Goal: Obtain resource: Download file/media

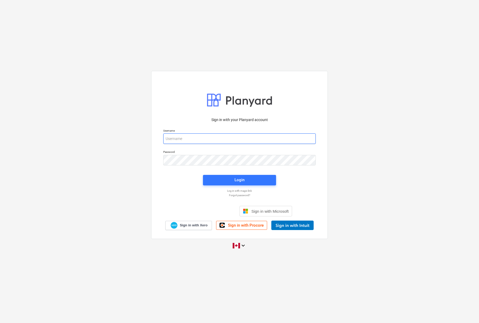
type input "[EMAIL_ADDRESS][DOMAIN_NAME]"
click at [240, 180] on div "Login" at bounding box center [239, 179] width 10 height 7
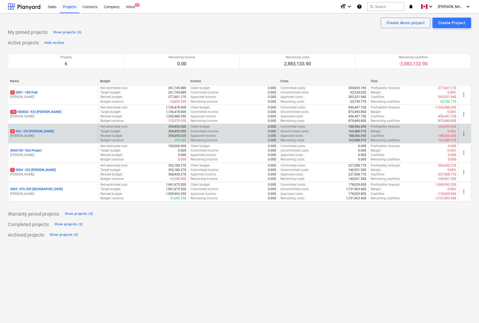
click at [32, 132] on p "3 003 - 325 [PERSON_NAME]" at bounding box center [32, 131] width 44 height 4
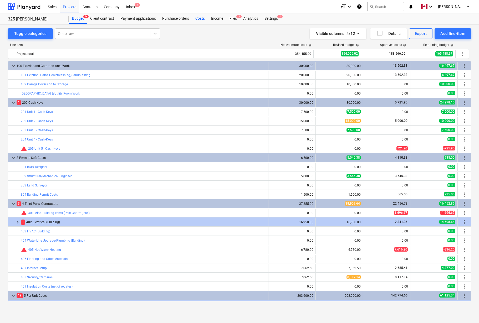
click at [201, 19] on div "Costs" at bounding box center [200, 18] width 16 height 11
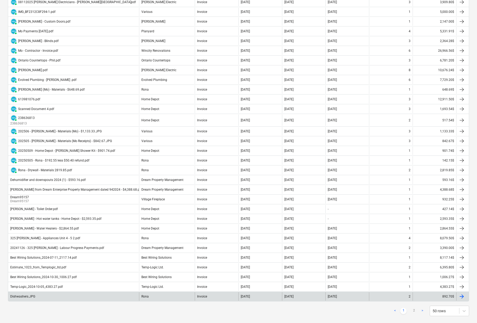
scroll to position [300, 0]
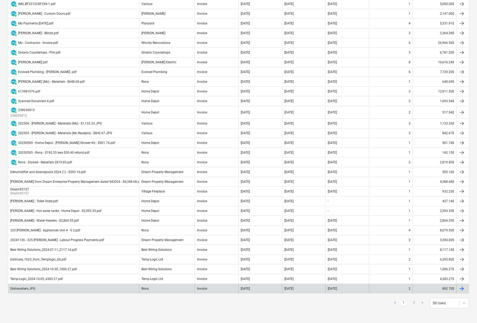
click at [28, 289] on div "Dishwashers.JPG" at bounding box center [22, 289] width 25 height 4
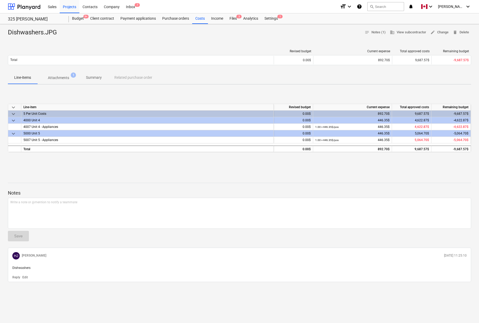
click at [61, 78] on p "Attachments" at bounding box center [58, 78] width 21 height 6
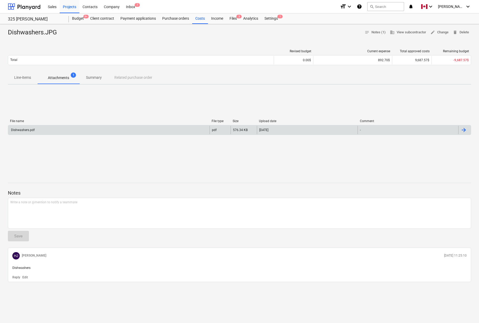
click at [465, 131] on div at bounding box center [463, 130] width 6 height 6
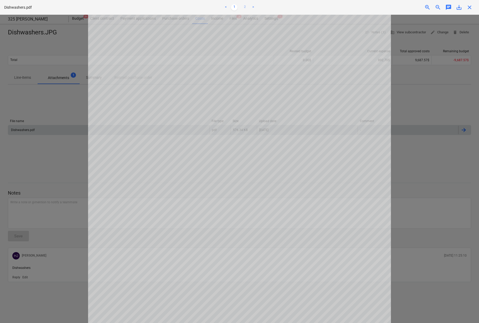
click at [245, 7] on link "2" at bounding box center [244, 7] width 6 height 6
click at [459, 9] on span "save_alt" at bounding box center [458, 7] width 6 height 6
click at [466, 9] on span "close" at bounding box center [469, 7] width 6 height 6
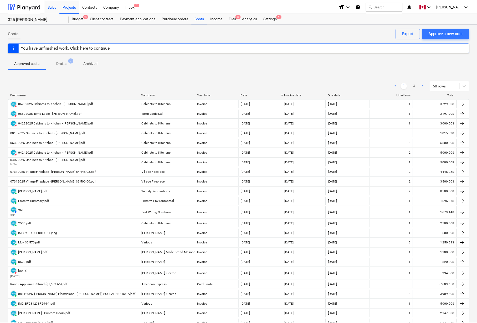
scroll to position [300, 0]
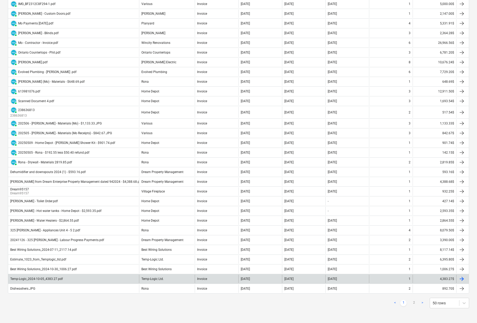
click at [460, 279] on div at bounding box center [461, 279] width 6 height 6
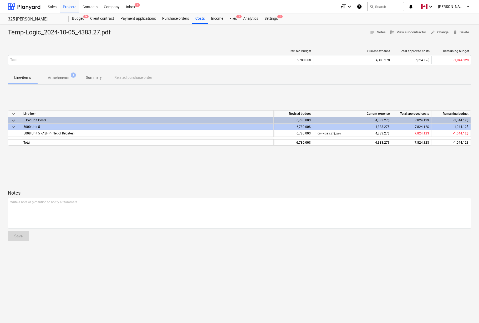
click at [60, 75] on span "Attachments 1" at bounding box center [58, 77] width 42 height 9
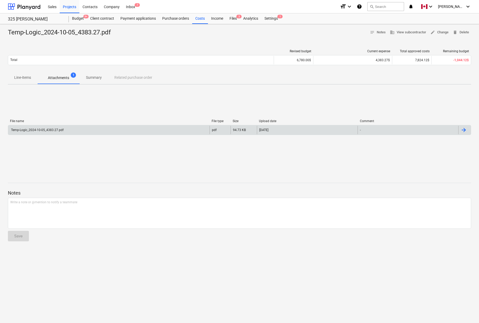
click at [466, 130] on div at bounding box center [463, 130] width 6 height 6
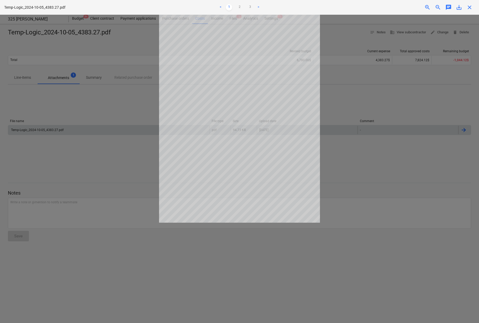
click at [460, 7] on span "save_alt" at bounding box center [458, 7] width 6 height 6
click at [129, 76] on div at bounding box center [239, 169] width 479 height 308
click at [471, 6] on span "close" at bounding box center [469, 7] width 6 height 6
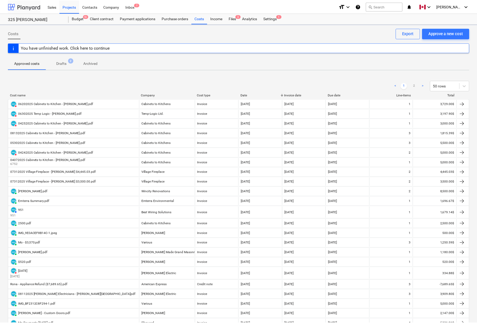
scroll to position [300, 0]
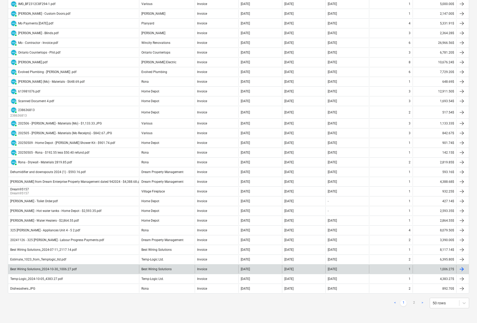
click at [461, 269] on div at bounding box center [461, 269] width 6 height 6
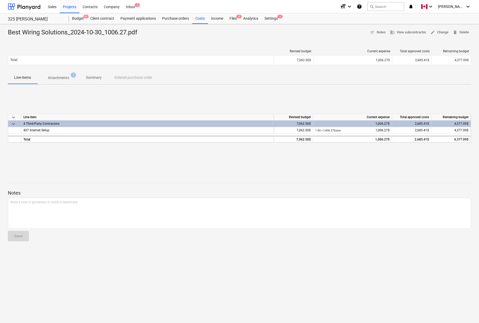
click at [67, 79] on p "Attachments" at bounding box center [58, 78] width 21 height 6
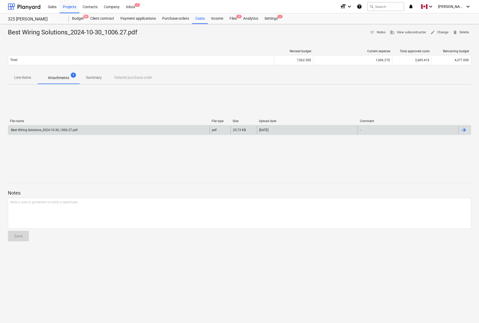
click at [467, 133] on div at bounding box center [464, 130] width 13 height 8
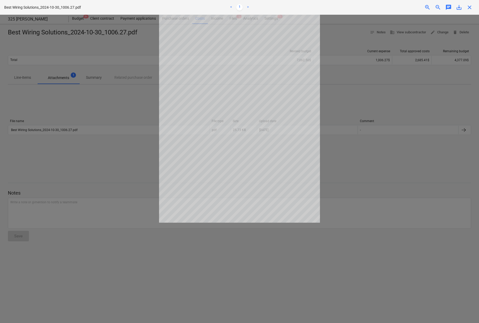
click at [460, 9] on span "save_alt" at bounding box center [458, 7] width 6 height 6
click at [367, 88] on div at bounding box center [239, 169] width 479 height 308
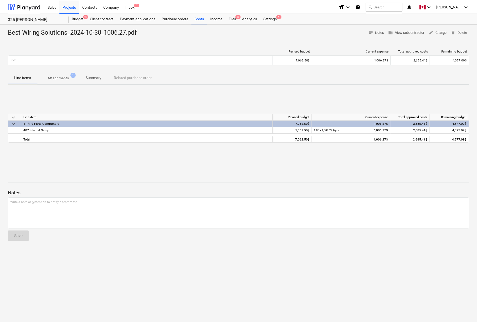
scroll to position [300, 0]
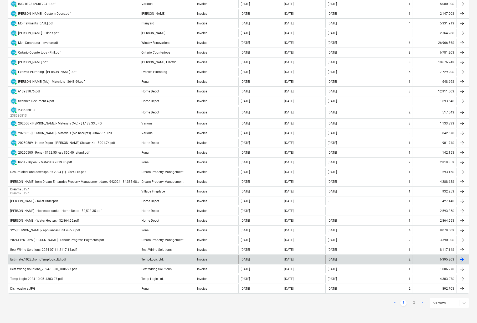
click at [56, 260] on div "Estimate_1023_from_Templogic_ltd.pdf" at bounding box center [38, 260] width 56 height 4
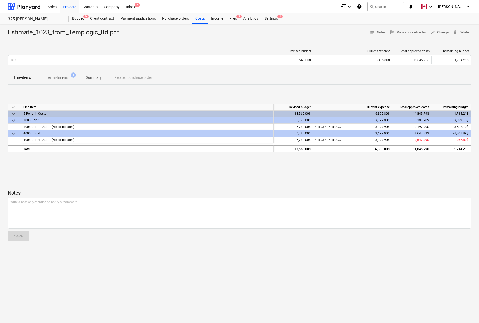
click at [63, 79] on p "Attachments" at bounding box center [58, 78] width 21 height 6
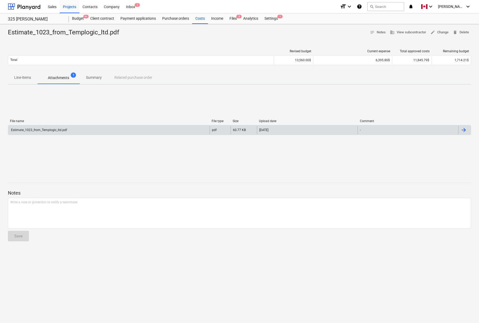
click at [465, 130] on div at bounding box center [463, 130] width 6 height 6
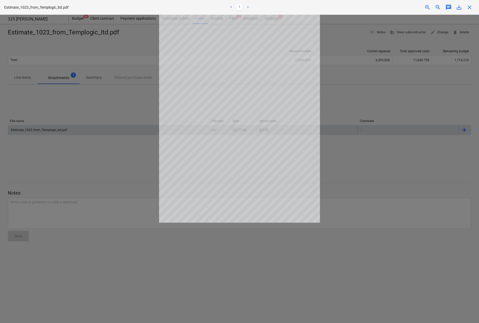
click at [459, 8] on span "save_alt" at bounding box center [458, 7] width 6 height 6
click at [469, 8] on span "close" at bounding box center [469, 7] width 6 height 6
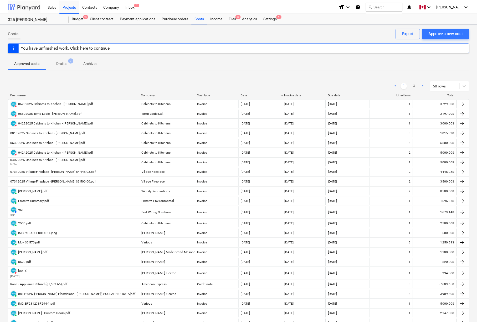
scroll to position [300, 0]
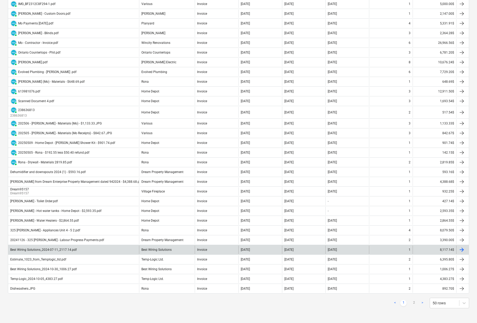
click at [461, 248] on div at bounding box center [461, 250] width 6 height 6
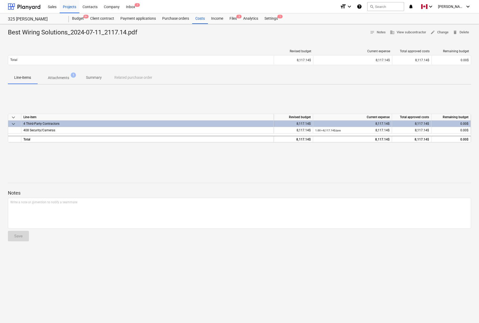
click at [59, 78] on p "Attachments" at bounding box center [58, 78] width 21 height 6
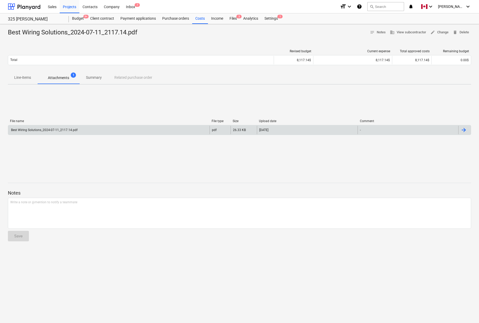
click at [463, 129] on div at bounding box center [463, 130] width 6 height 6
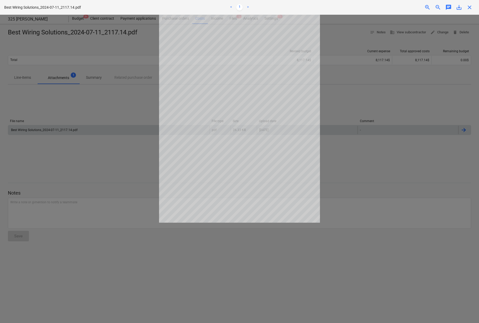
click at [458, 8] on span "save_alt" at bounding box center [458, 7] width 6 height 6
click at [440, 103] on div at bounding box center [239, 169] width 479 height 308
click at [467, 9] on span "close" at bounding box center [469, 7] width 6 height 6
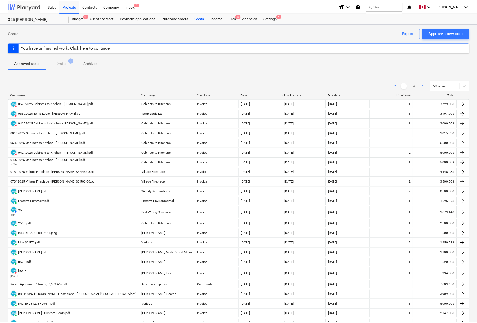
scroll to position [300, 0]
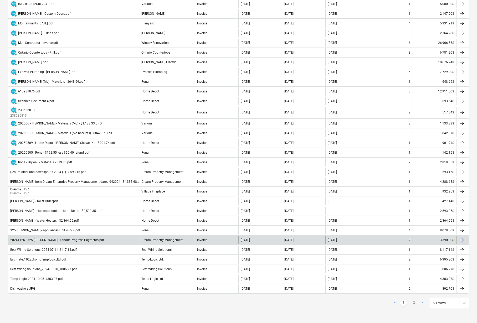
click at [71, 240] on div "20241126 - 325 [PERSON_NAME] - Labour Progress Payments.pdf" at bounding box center [57, 240] width 94 height 4
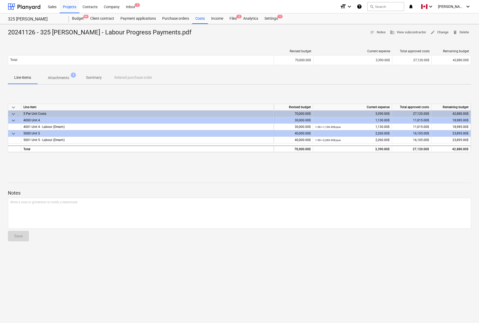
click at [63, 76] on p "Attachments" at bounding box center [58, 78] width 21 height 6
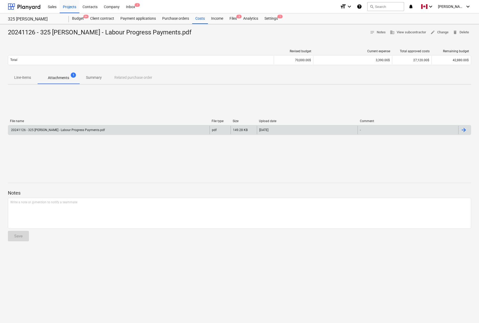
click at [465, 130] on div at bounding box center [463, 130] width 6 height 6
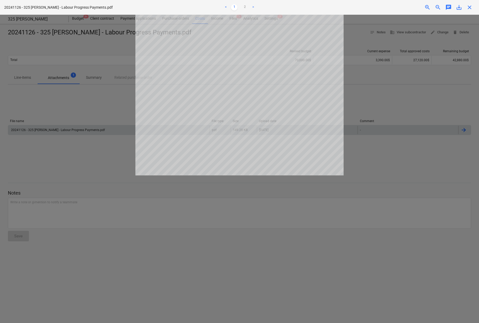
click at [458, 8] on span "save_alt" at bounding box center [458, 7] width 6 height 6
click at [378, 144] on div at bounding box center [239, 169] width 479 height 308
click at [470, 8] on span "close" at bounding box center [469, 7] width 6 height 6
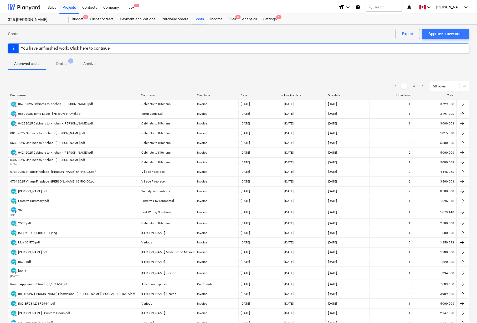
scroll to position [300, 0]
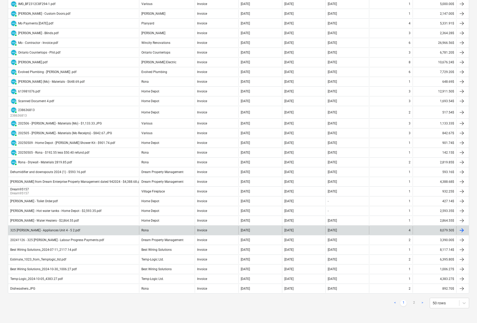
click at [461, 230] on div at bounding box center [461, 230] width 6 height 6
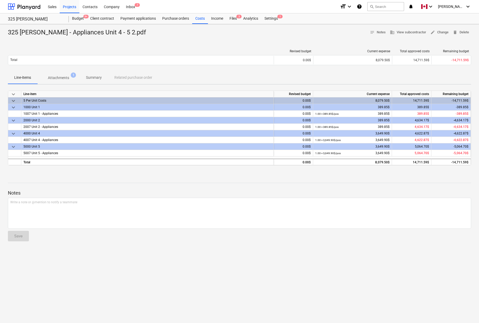
click at [67, 77] on p "Attachments" at bounding box center [58, 78] width 21 height 6
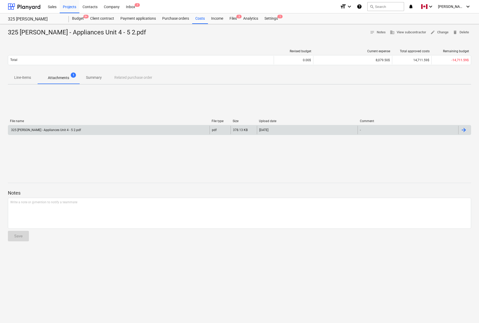
click at [464, 130] on div at bounding box center [463, 130] width 6 height 6
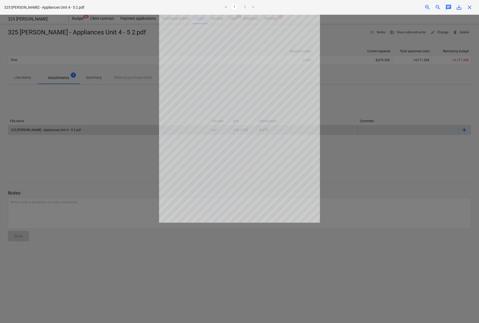
click at [245, 7] on link "2" at bounding box center [244, 7] width 6 height 6
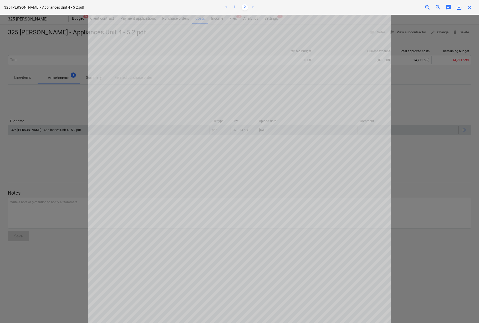
click at [234, 6] on link "1" at bounding box center [234, 7] width 6 height 6
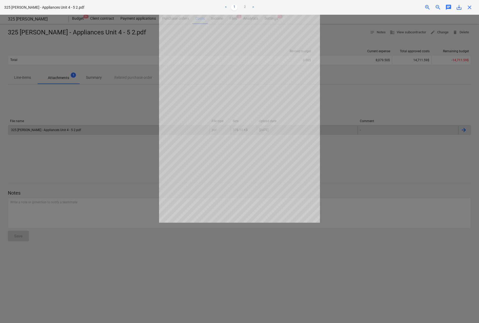
click at [459, 10] on span "save_alt" at bounding box center [458, 7] width 6 height 6
click at [471, 5] on span "close" at bounding box center [469, 7] width 6 height 6
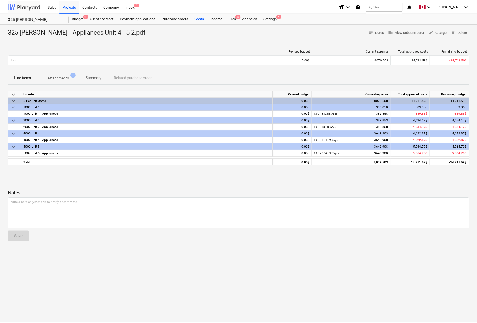
scroll to position [300, 0]
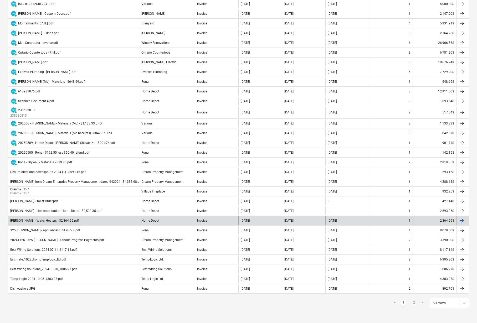
click at [48, 219] on div "[PERSON_NAME] - Water Heaters - $2,864.55.pdf" at bounding box center [44, 221] width 69 height 4
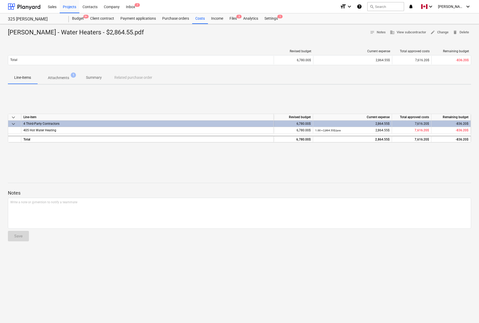
click at [66, 80] on p "Attachments" at bounding box center [58, 78] width 21 height 6
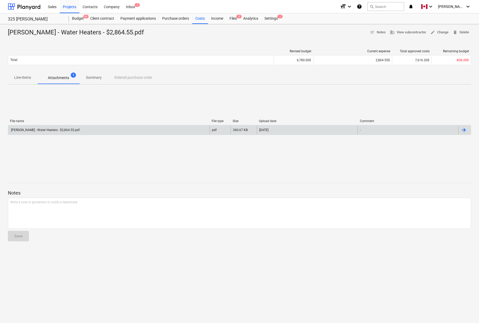
click at [465, 132] on div at bounding box center [463, 130] width 6 height 6
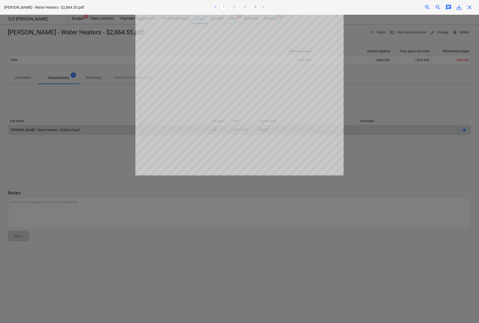
click at [233, 4] on link "2" at bounding box center [234, 7] width 6 height 6
click at [245, 6] on link "3" at bounding box center [244, 7] width 6 height 6
click at [253, 6] on link "4" at bounding box center [255, 7] width 6 height 6
click at [458, 7] on span "save_alt" at bounding box center [458, 7] width 6 height 6
click at [350, 149] on div at bounding box center [239, 169] width 479 height 308
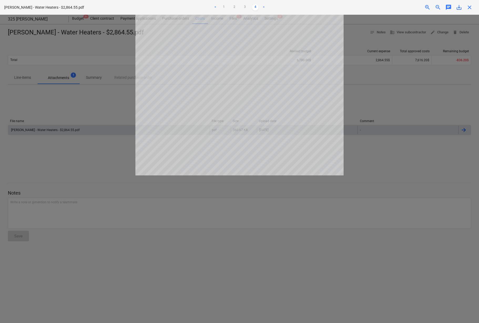
click at [469, 7] on span "close" at bounding box center [469, 7] width 6 height 6
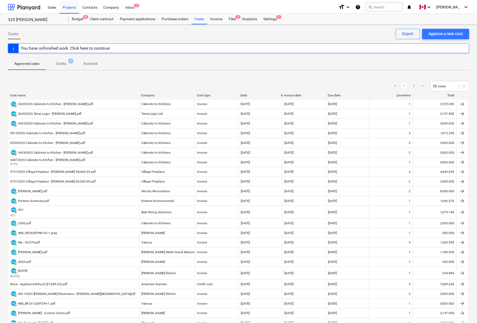
scroll to position [300, 0]
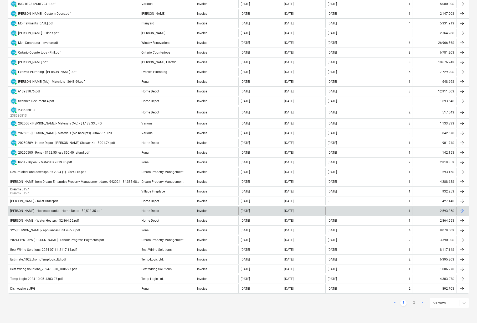
click at [444, 211] on div "2,593.35$" at bounding box center [434, 211] width 44 height 8
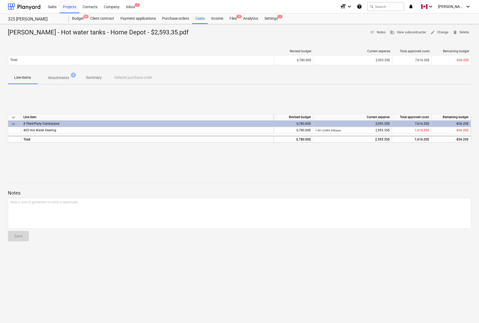
click at [70, 76] on span "Attachments 1" at bounding box center [59, 78] width 30 height 6
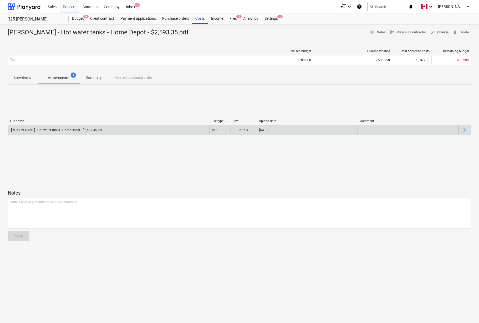
click at [464, 131] on div at bounding box center [463, 130] width 6 height 6
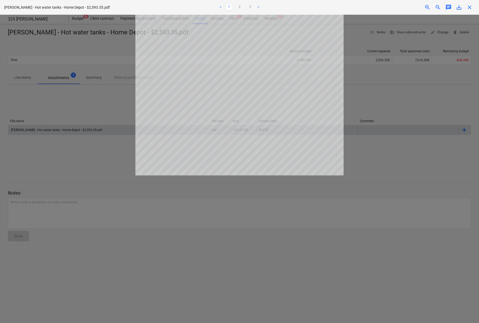
click at [459, 8] on span "save_alt" at bounding box center [458, 7] width 6 height 6
click at [64, 35] on div at bounding box center [239, 169] width 479 height 308
click at [470, 7] on span "close" at bounding box center [469, 7] width 6 height 6
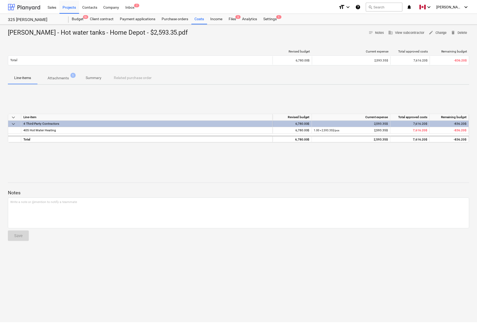
scroll to position [300, 0]
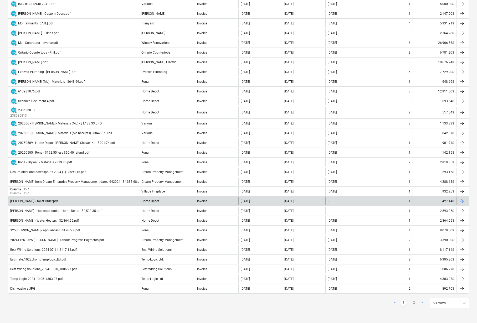
click at [444, 200] on div "427.14$" at bounding box center [434, 201] width 44 height 8
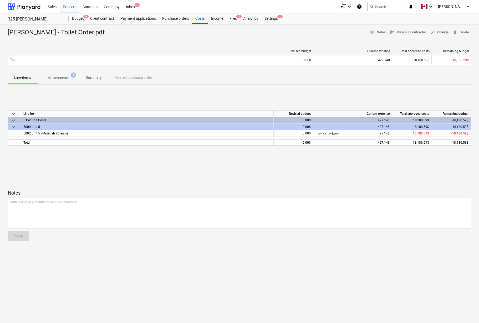
click at [64, 81] on span "Attachments 1" at bounding box center [58, 77] width 42 height 9
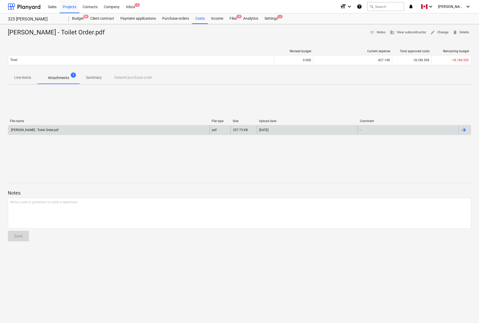
click at [462, 130] on div at bounding box center [463, 130] width 6 height 6
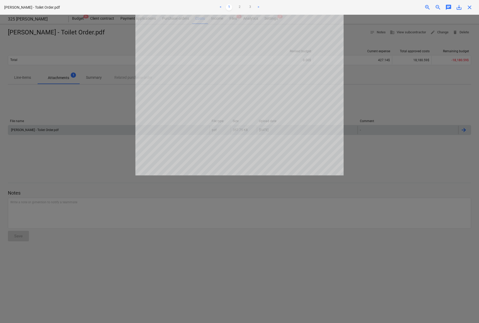
click at [461, 6] on span "save_alt" at bounding box center [458, 7] width 6 height 6
click at [387, 162] on div at bounding box center [239, 169] width 479 height 308
click at [239, 7] on link "2" at bounding box center [239, 7] width 6 height 6
click at [468, 9] on span "close" at bounding box center [469, 7] width 6 height 6
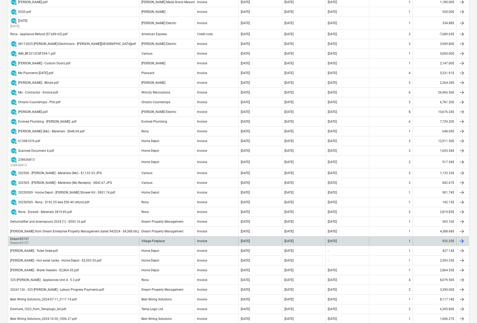
scroll to position [300, 0]
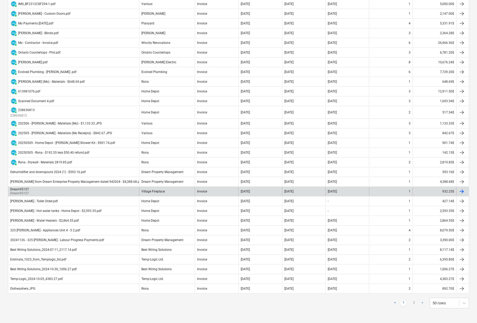
click at [446, 190] on div "932.25$" at bounding box center [434, 191] width 44 height 8
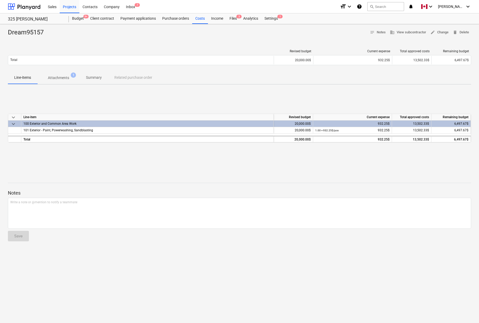
click at [59, 76] on p "Attachments" at bounding box center [58, 78] width 21 height 6
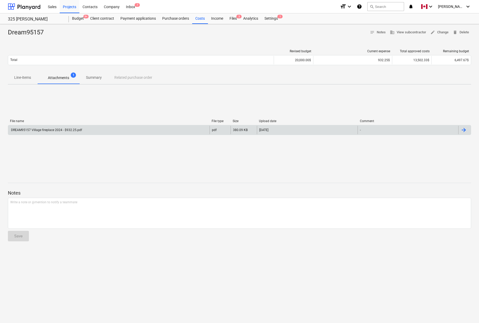
click at [463, 130] on div at bounding box center [463, 130] width 6 height 6
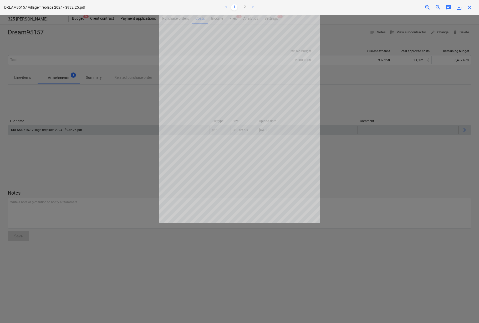
click at [459, 7] on span "save_alt" at bounding box center [458, 7] width 6 height 6
click at [468, 9] on span "close" at bounding box center [469, 7] width 6 height 6
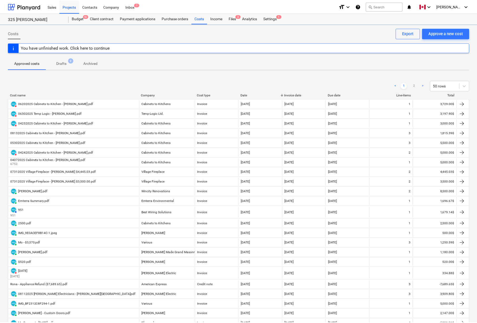
scroll to position [300, 0]
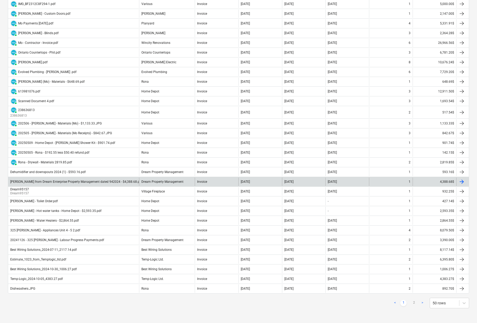
click at [444, 181] on div "4,388.68$" at bounding box center [434, 182] width 44 height 8
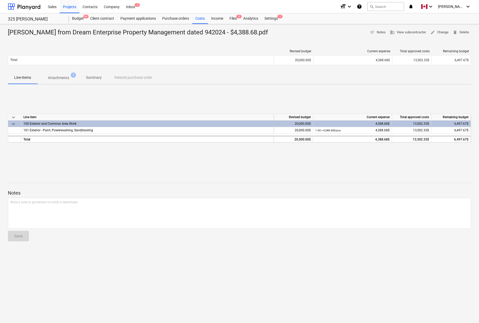
click at [64, 78] on p "Attachments" at bounding box center [58, 78] width 21 height 6
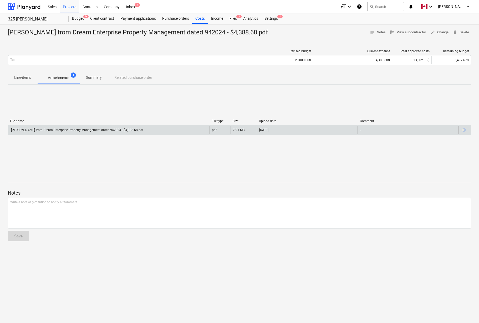
click at [459, 127] on div at bounding box center [464, 130] width 13 height 8
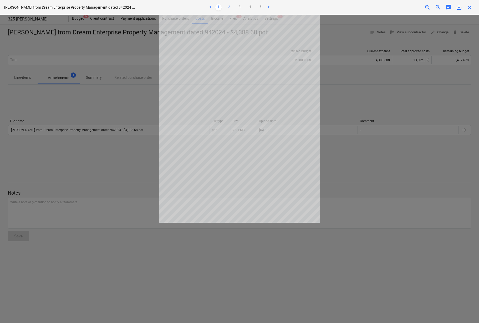
click at [228, 7] on link "2" at bounding box center [229, 7] width 6 height 6
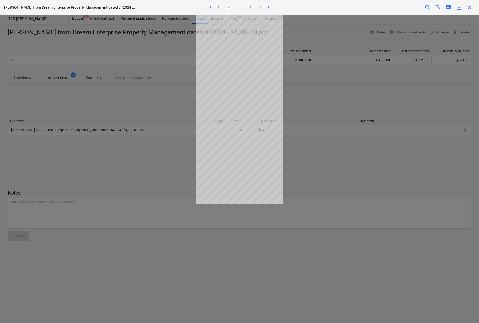
click at [238, 6] on link "3" at bounding box center [239, 7] width 6 height 6
click at [248, 7] on link "4" at bounding box center [250, 7] width 6 height 6
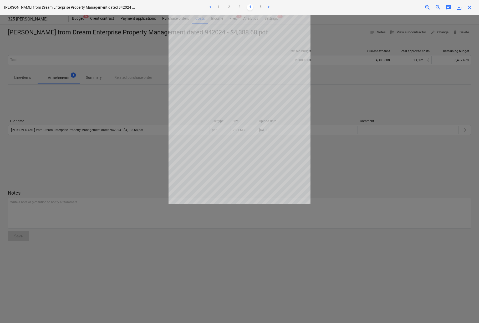
click at [256, 8] on ul "< 1 2 3 4 5 >" at bounding box center [239, 7] width 157 height 6
click at [261, 8] on link "5" at bounding box center [260, 7] width 6 height 6
click at [460, 6] on span "save_alt" at bounding box center [458, 7] width 6 height 6
click at [470, 8] on span "close" at bounding box center [469, 7] width 6 height 6
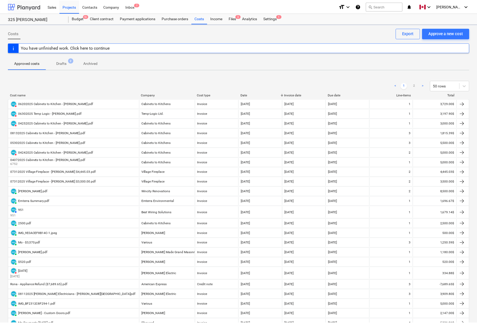
scroll to position [300, 0]
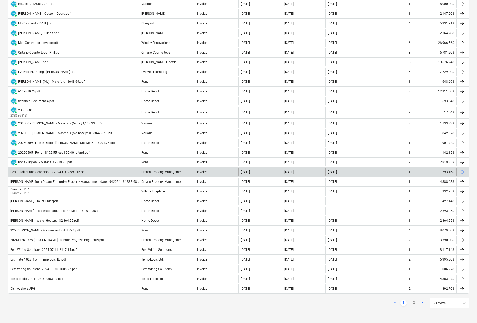
click at [446, 172] on div "593.16$" at bounding box center [434, 172] width 44 height 8
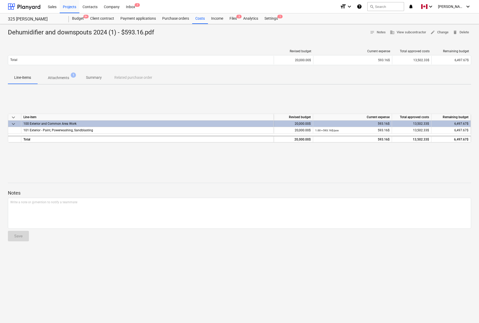
click at [63, 77] on p "Attachments" at bounding box center [58, 78] width 21 height 6
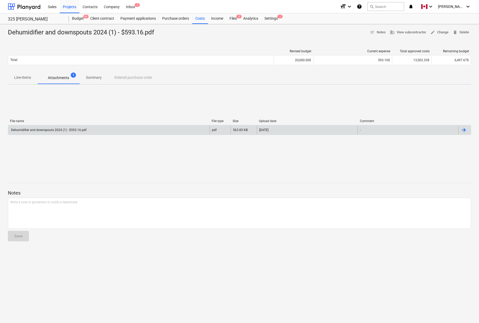
click at [462, 129] on div at bounding box center [463, 130] width 6 height 6
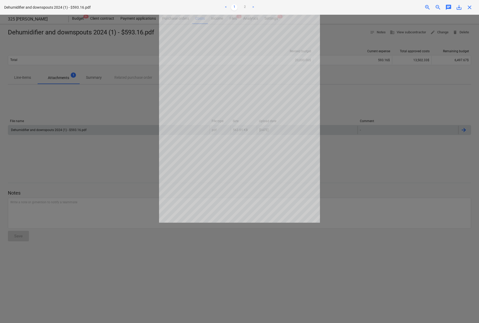
click at [459, 10] on span "save_alt" at bounding box center [458, 7] width 6 height 6
click at [122, 103] on div at bounding box center [239, 169] width 479 height 308
click at [469, 7] on span "close" at bounding box center [469, 7] width 6 height 6
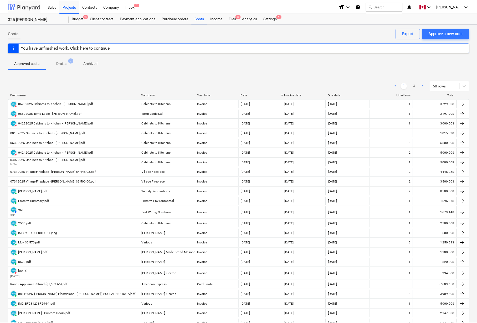
scroll to position [300, 0]
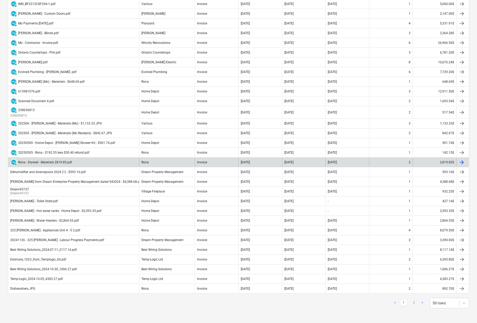
click at [444, 162] on div "2,819.85$" at bounding box center [434, 162] width 44 height 8
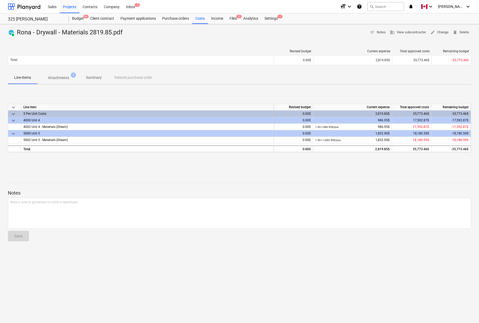
click at [70, 78] on span "Attachments 1" at bounding box center [59, 78] width 30 height 6
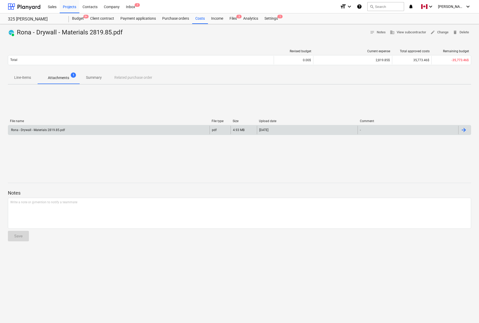
click at [464, 131] on div at bounding box center [463, 130] width 6 height 6
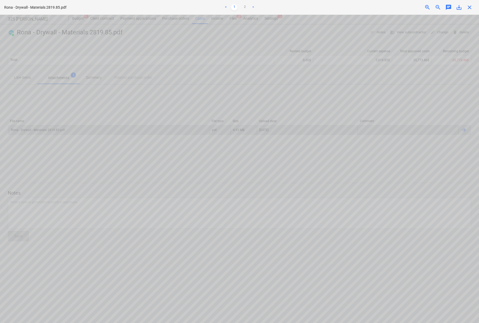
click at [456, 7] on span "save_alt" at bounding box center [458, 7] width 6 height 6
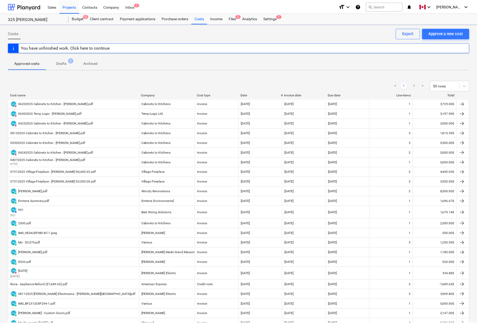
scroll to position [300, 0]
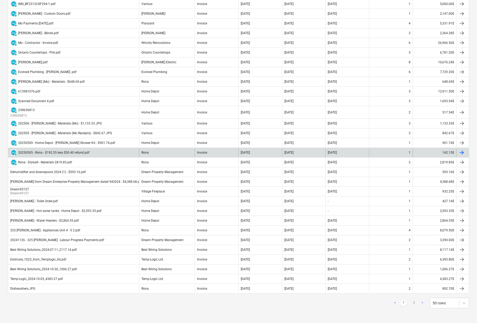
click at [445, 152] on div "142.15$" at bounding box center [434, 152] width 44 height 8
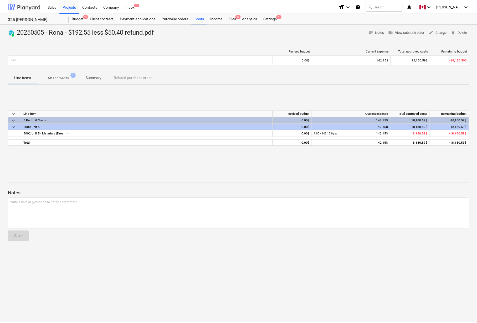
scroll to position [300, 0]
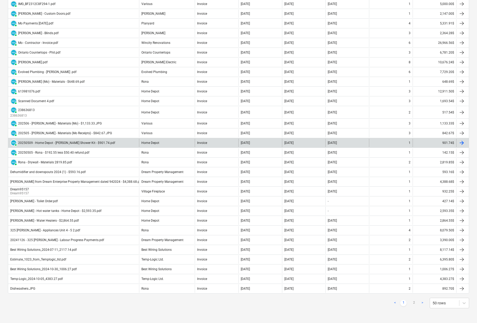
click at [461, 143] on div at bounding box center [461, 143] width 6 height 6
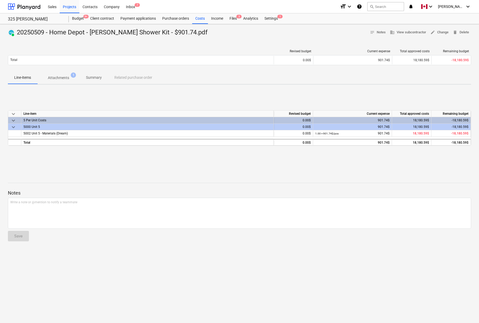
click at [61, 76] on p "Attachments" at bounding box center [58, 78] width 21 height 6
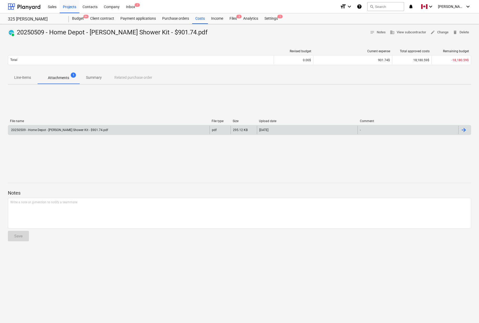
click at [464, 128] on div at bounding box center [463, 130] width 6 height 6
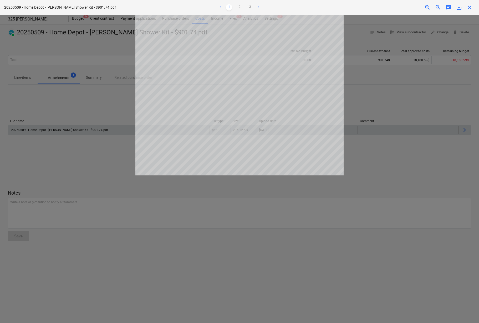
click at [459, 9] on span "save_alt" at bounding box center [458, 7] width 6 height 6
click at [379, 165] on div at bounding box center [239, 169] width 479 height 308
click at [469, 8] on span "close" at bounding box center [469, 7] width 6 height 6
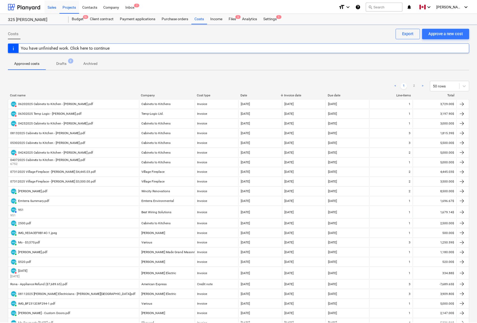
scroll to position [300, 0]
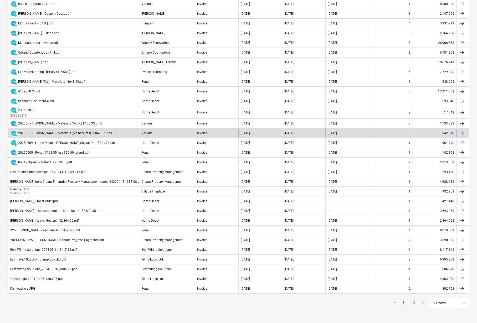
click at [446, 132] on div "842.67$" at bounding box center [434, 133] width 44 height 8
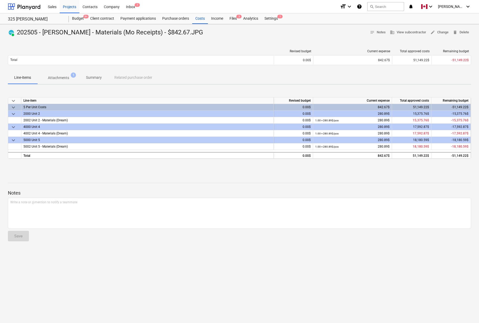
click at [61, 76] on p "Attachments" at bounding box center [58, 78] width 21 height 6
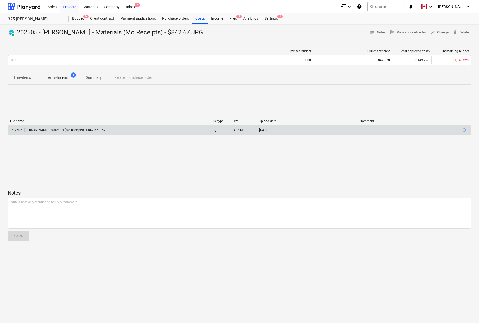
click at [465, 130] on div at bounding box center [463, 130] width 6 height 6
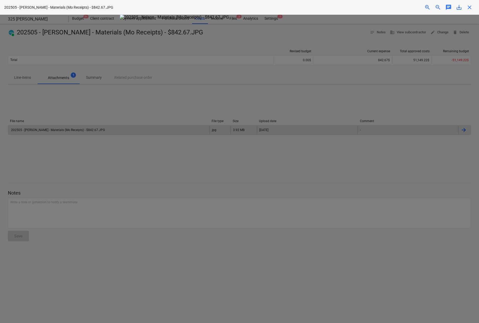
click at [458, 5] on span "save_alt" at bounding box center [458, 7] width 6 height 6
click at [403, 170] on div at bounding box center [239, 169] width 479 height 308
click at [467, 6] on span "close" at bounding box center [469, 7] width 6 height 6
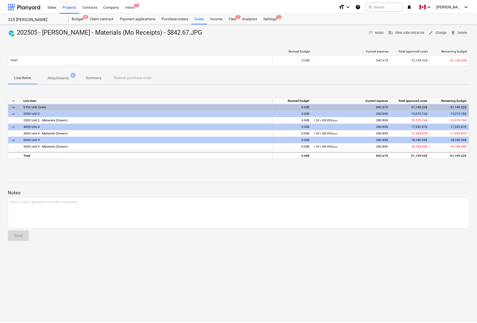
scroll to position [300, 0]
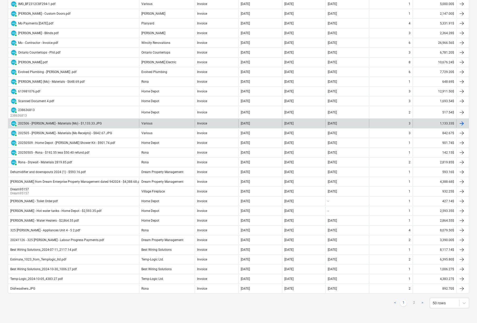
click at [443, 123] on div "1,133.33$" at bounding box center [434, 123] width 44 height 8
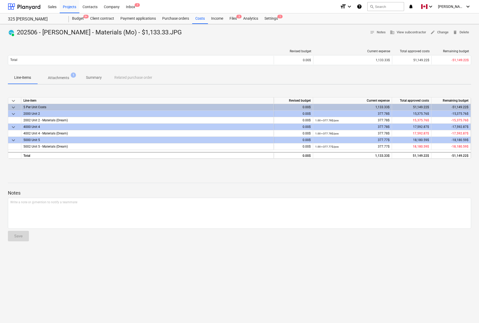
click at [60, 79] on p "Attachments" at bounding box center [58, 78] width 21 height 6
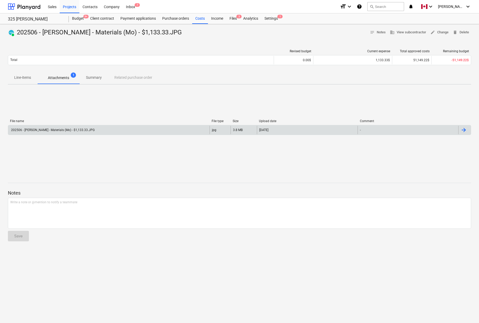
click at [466, 131] on div at bounding box center [463, 130] width 6 height 6
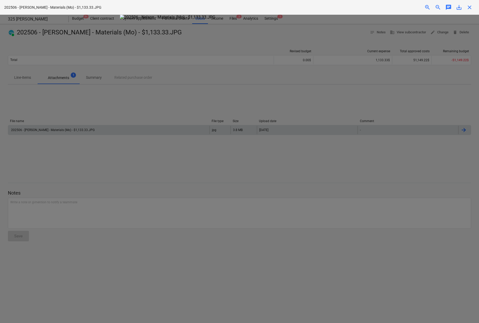
click at [459, 7] on span "save_alt" at bounding box center [458, 7] width 6 height 6
click at [415, 149] on div at bounding box center [239, 169] width 479 height 308
click at [468, 8] on span "close" at bounding box center [469, 7] width 6 height 6
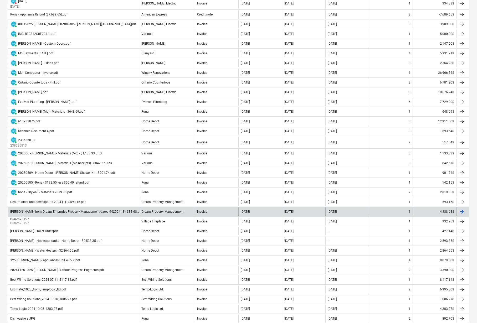
scroll to position [269, 0]
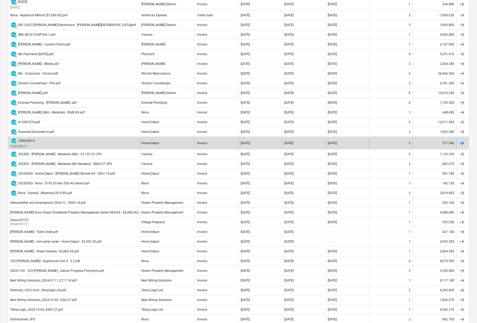
click at [446, 142] on div "517.54$" at bounding box center [434, 142] width 44 height 11
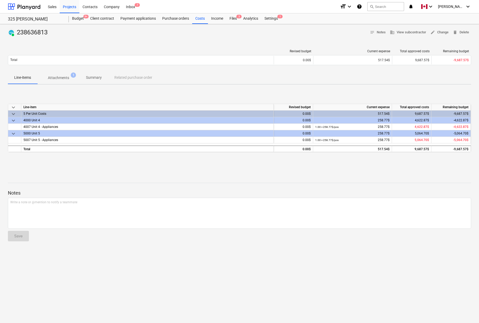
click at [58, 78] on p "Attachments" at bounding box center [58, 78] width 21 height 6
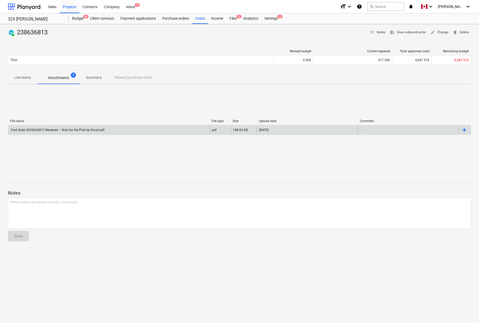
click at [464, 129] on div at bounding box center [463, 130] width 6 height 6
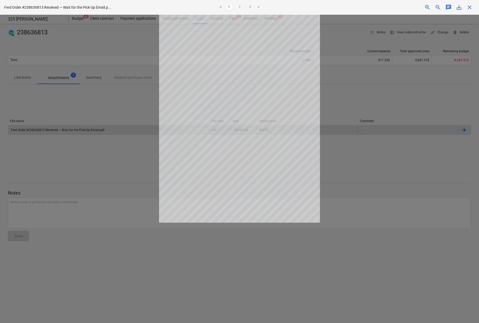
click at [237, 7] on link "2" at bounding box center [239, 7] width 6 height 6
click at [247, 6] on link "3" at bounding box center [250, 7] width 6 height 6
click at [459, 7] on span "save_alt" at bounding box center [458, 7] width 6 height 6
click at [366, 162] on div at bounding box center [239, 169] width 479 height 308
click at [469, 8] on span "close" at bounding box center [469, 7] width 6 height 6
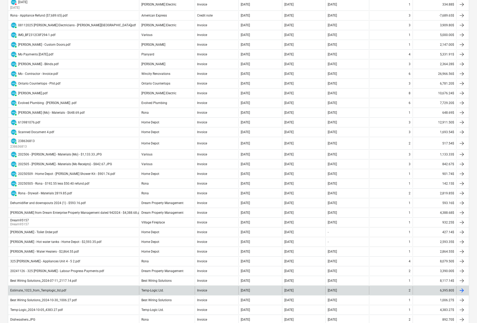
scroll to position [268, 0]
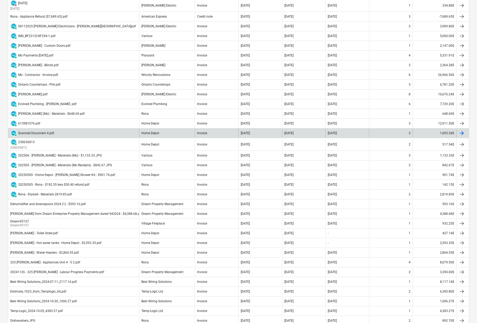
click at [445, 132] on div "1,693.54$" at bounding box center [434, 133] width 44 height 8
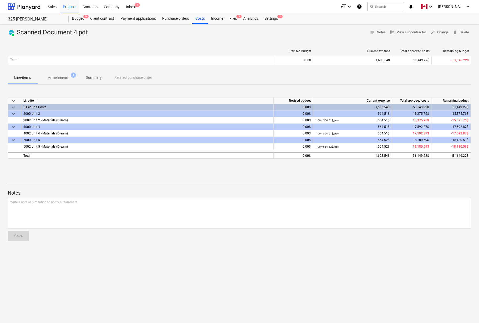
click at [61, 73] on span "Attachments 1" at bounding box center [58, 77] width 42 height 9
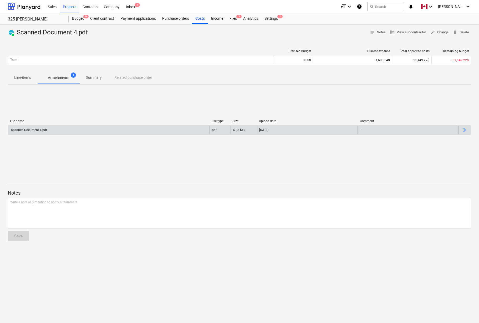
click at [466, 128] on div at bounding box center [463, 130] width 6 height 6
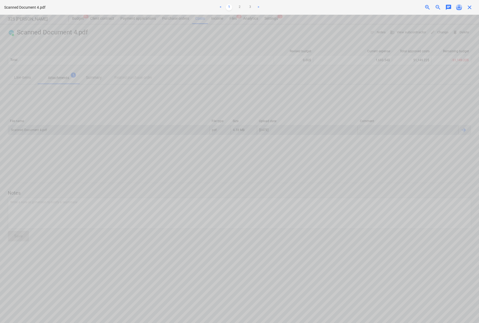
click at [459, 8] on span "save_alt" at bounding box center [458, 7] width 6 height 6
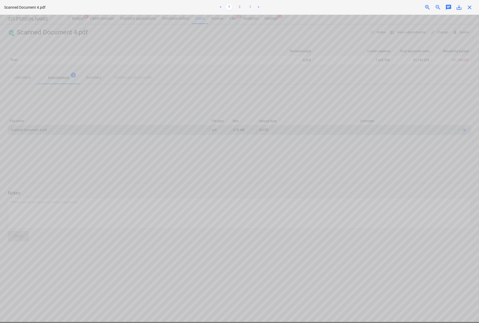
click at [248, 7] on link "3" at bounding box center [250, 7] width 6 height 6
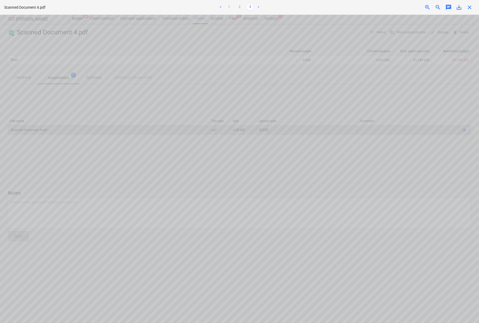
scroll to position [350, 0]
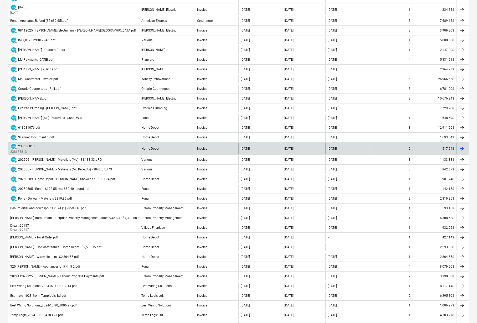
scroll to position [258, 0]
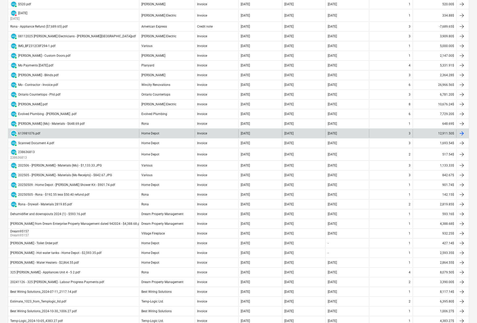
click at [443, 133] on div "12,911.50$" at bounding box center [434, 133] width 44 height 8
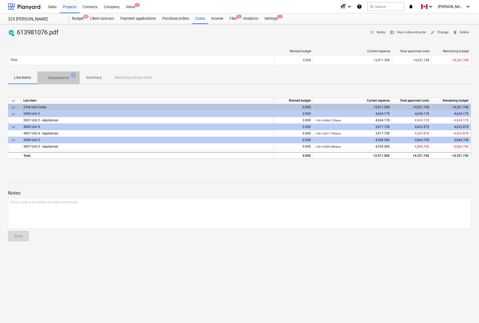
click at [62, 77] on p "Attachments" at bounding box center [58, 78] width 21 height 6
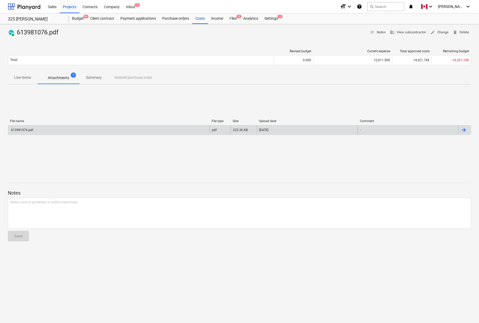
click at [464, 129] on div at bounding box center [463, 130] width 6 height 6
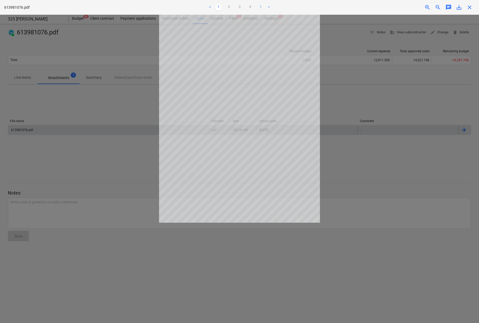
click at [261, 7] on link "5" at bounding box center [260, 7] width 6 height 6
click at [218, 6] on link "1" at bounding box center [218, 7] width 6 height 6
click at [460, 7] on span "save_alt" at bounding box center [458, 7] width 6 height 6
click at [368, 152] on div at bounding box center [239, 169] width 479 height 308
click at [427, 6] on span "zoom_in" at bounding box center [427, 7] width 6 height 6
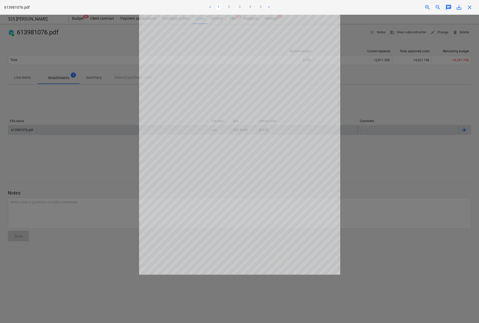
click at [427, 6] on span "zoom_in" at bounding box center [427, 7] width 6 height 6
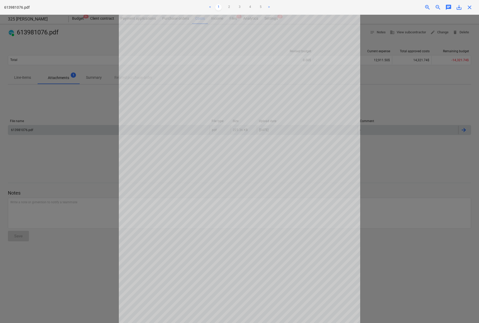
click at [468, 9] on span "close" at bounding box center [469, 7] width 6 height 6
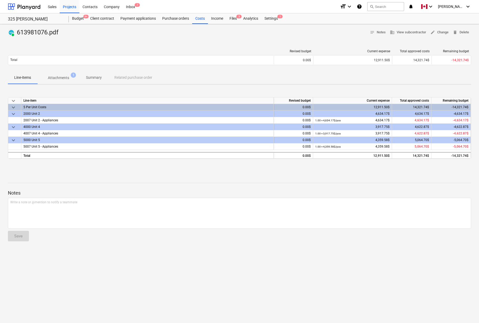
click at [70, 38] on div at bounding box center [239, 39] width 463 height 4
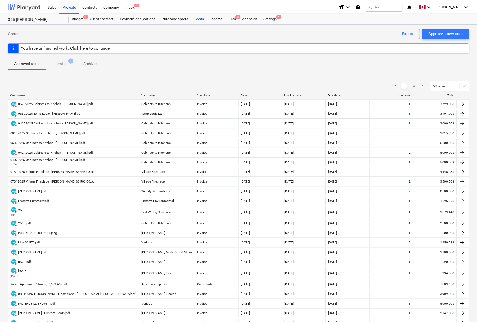
scroll to position [258, 0]
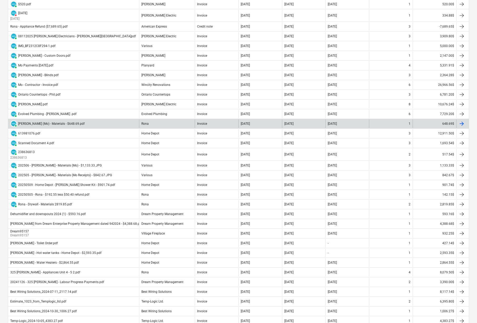
click at [447, 122] on div "648.69$" at bounding box center [434, 123] width 44 height 8
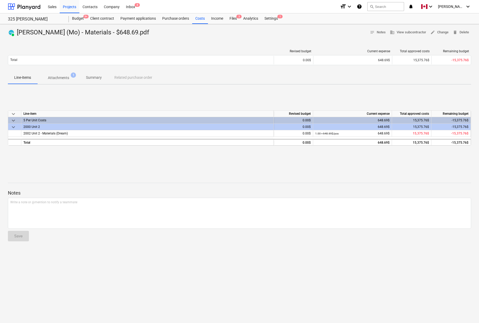
click at [55, 76] on p "Attachments" at bounding box center [58, 78] width 21 height 6
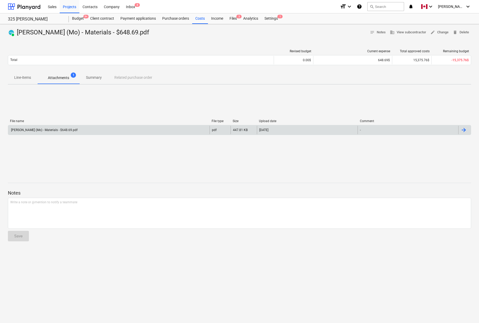
click at [470, 130] on div at bounding box center [464, 130] width 13 height 8
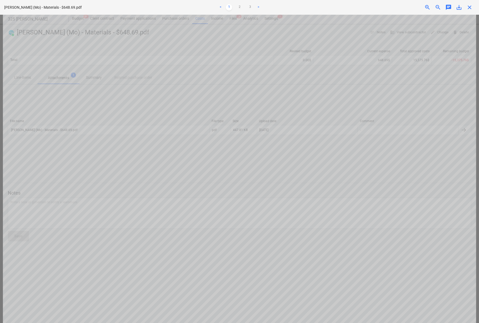
scroll to position [154, 0]
click at [459, 8] on span "save_alt" at bounding box center [458, 7] width 6 height 6
click at [247, 6] on link "3" at bounding box center [250, 7] width 6 height 6
click at [469, 8] on span "close" at bounding box center [469, 7] width 6 height 6
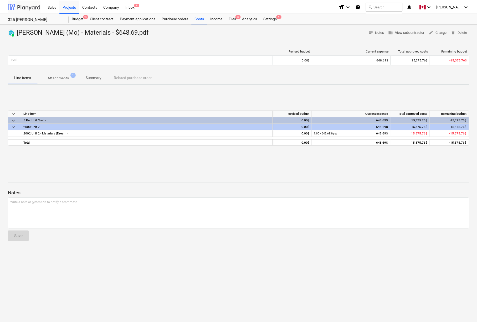
scroll to position [258, 0]
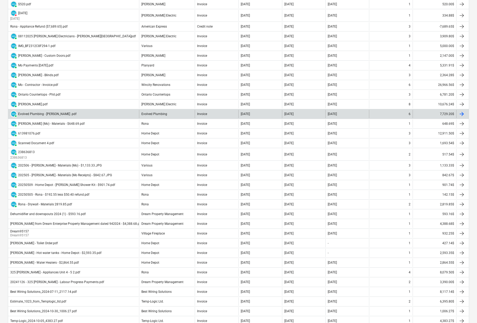
click at [461, 113] on div at bounding box center [461, 114] width 6 height 6
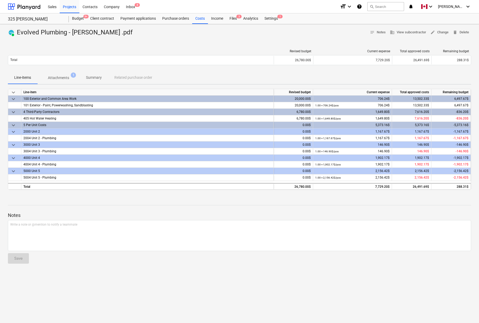
click at [357, 300] on div "PAID Evolved Plumbing - [PERSON_NAME] .pdf notes Notes business View subcontrac…" at bounding box center [239, 173] width 479 height 299
click at [58, 79] on p "Attachments" at bounding box center [58, 78] width 21 height 6
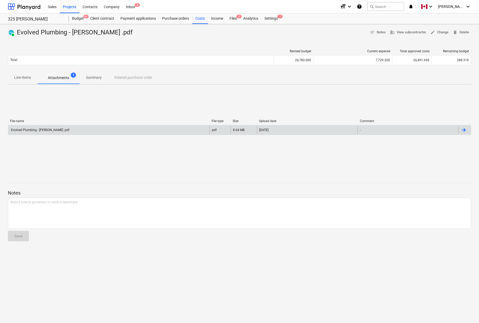
click at [465, 130] on div at bounding box center [463, 130] width 6 height 6
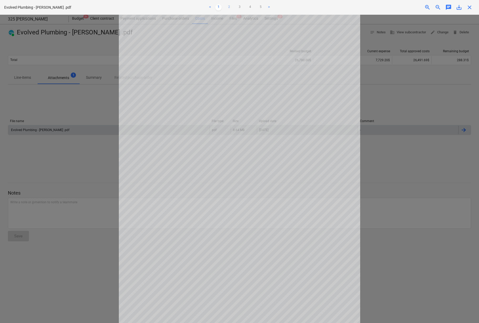
click at [228, 6] on link "2" at bounding box center [229, 7] width 6 height 6
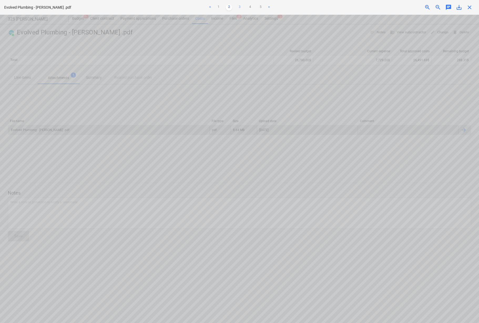
click at [239, 7] on link "3" at bounding box center [239, 7] width 6 height 6
click at [251, 7] on link "4" at bounding box center [250, 7] width 6 height 6
click at [259, 7] on link "5" at bounding box center [260, 7] width 6 height 6
click at [459, 8] on span "save_alt" at bounding box center [458, 7] width 6 height 6
click at [219, 7] on link "1" at bounding box center [218, 7] width 6 height 6
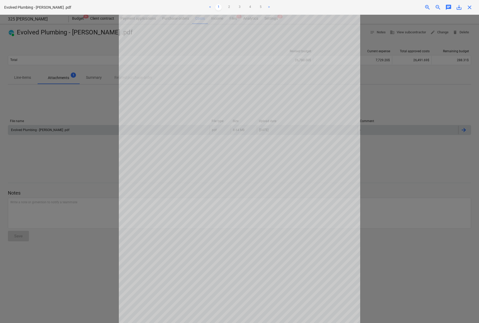
click at [469, 7] on span "close" at bounding box center [469, 7] width 6 height 6
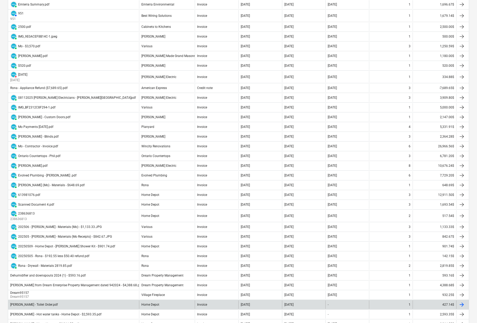
scroll to position [187, 0]
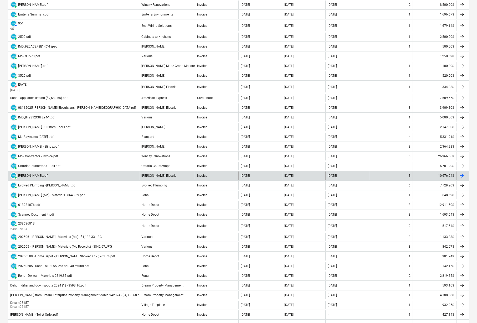
click at [443, 175] on div "10,676.24$" at bounding box center [434, 176] width 44 height 8
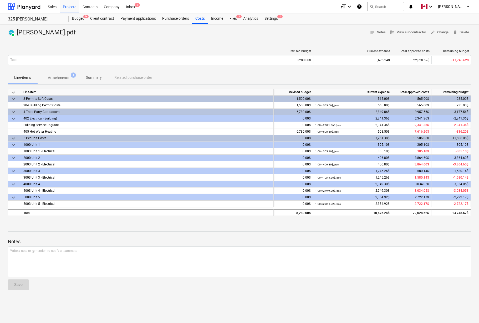
click at [60, 78] on p "Attachments" at bounding box center [58, 78] width 21 height 6
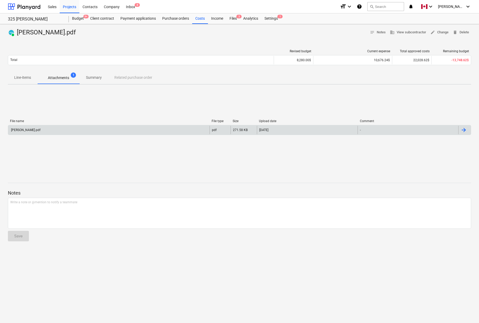
click at [465, 130] on div at bounding box center [463, 130] width 6 height 6
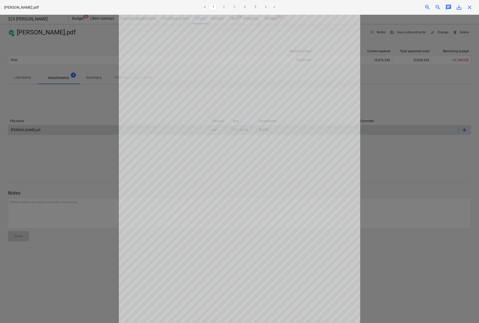
click at [427, 6] on span "zoom_in" at bounding box center [427, 7] width 6 height 6
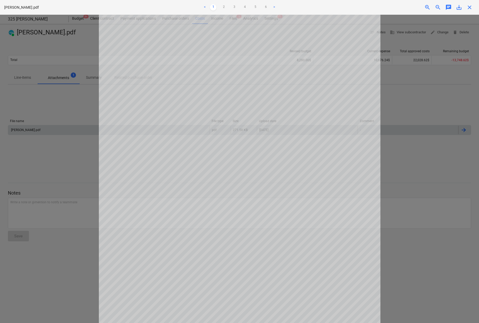
click at [427, 6] on span "zoom_in" at bounding box center [427, 7] width 6 height 6
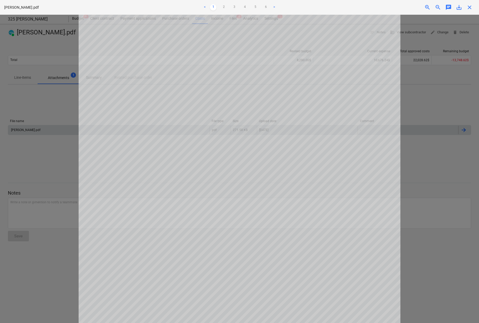
click at [427, 6] on span "zoom_in" at bounding box center [427, 7] width 6 height 6
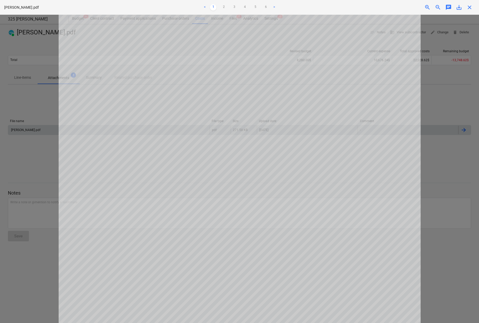
click at [456, 8] on span "save_alt" at bounding box center [458, 7] width 6 height 6
click at [472, 8] on span "close" at bounding box center [469, 7] width 6 height 6
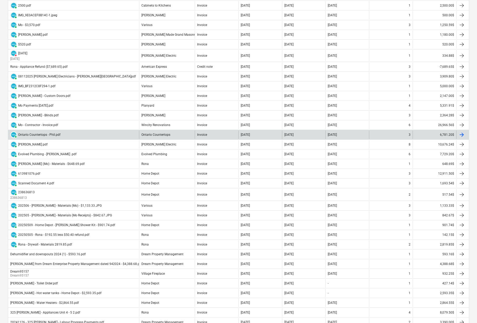
scroll to position [225, 0]
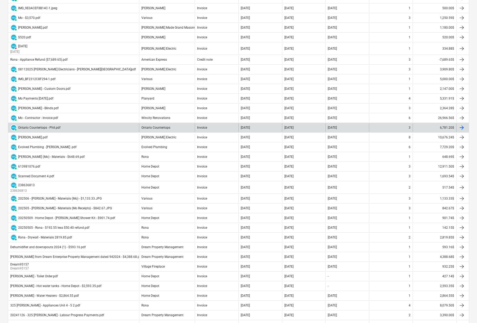
click at [443, 128] on div "6,781.20$" at bounding box center [434, 127] width 44 height 8
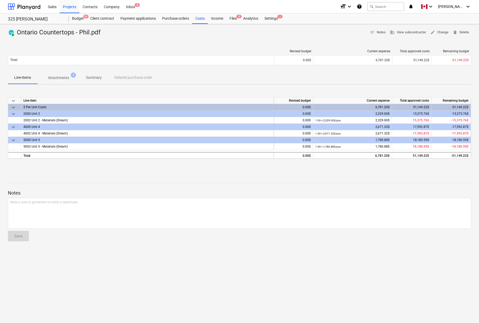
click at [56, 77] on p "Attachments" at bounding box center [58, 78] width 21 height 6
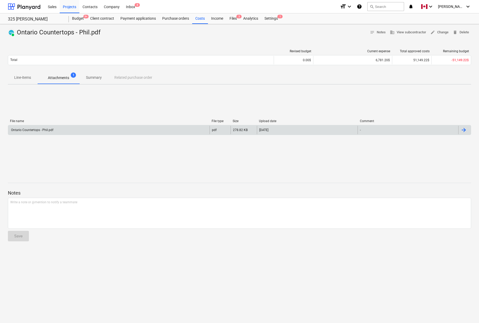
click at [462, 129] on div at bounding box center [463, 130] width 6 height 6
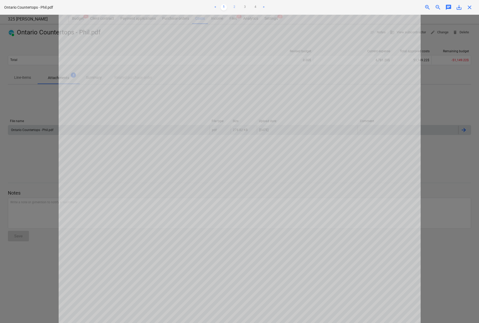
click at [234, 8] on link "2" at bounding box center [234, 7] width 6 height 6
click at [243, 6] on link "3" at bounding box center [244, 7] width 6 height 6
click at [253, 7] on link "4" at bounding box center [255, 7] width 6 height 6
click at [222, 6] on link "1" at bounding box center [223, 7] width 6 height 6
click at [459, 7] on span "save_alt" at bounding box center [458, 7] width 6 height 6
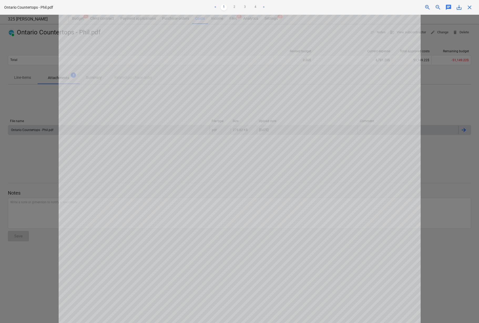
click at [469, 8] on span "close" at bounding box center [469, 7] width 6 height 6
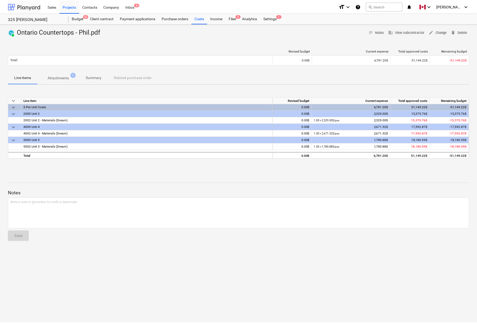
scroll to position [225, 0]
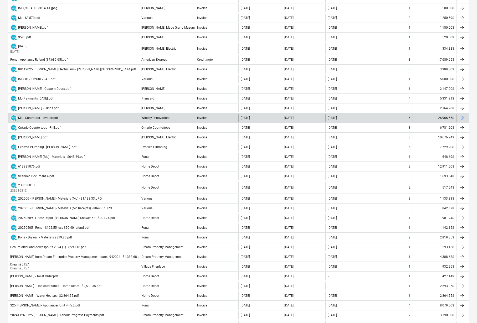
click at [462, 117] on div at bounding box center [461, 118] width 6 height 6
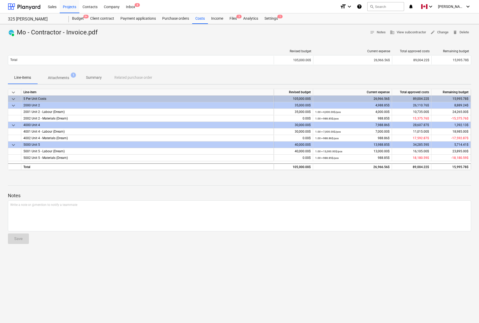
click at [53, 80] on p "Attachments" at bounding box center [58, 78] width 21 height 6
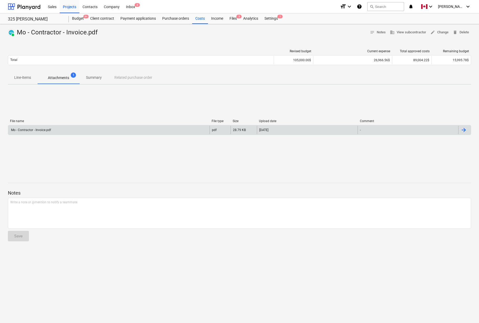
click at [462, 127] on div at bounding box center [463, 130] width 6 height 6
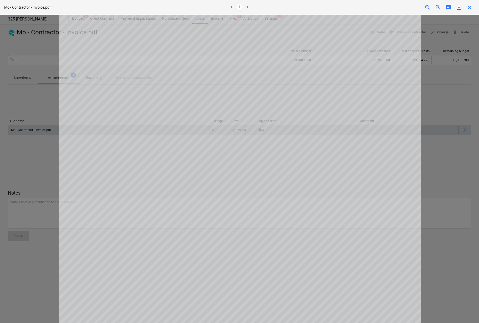
click at [459, 8] on span "save_alt" at bounding box center [458, 7] width 6 height 6
click at [427, 7] on span "zoom_in" at bounding box center [427, 7] width 6 height 6
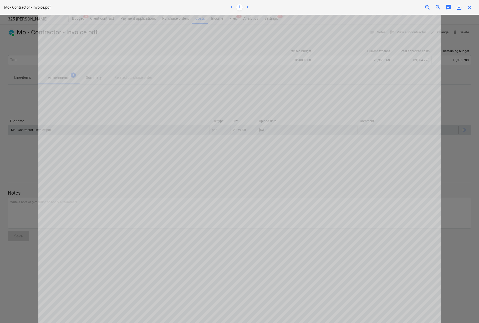
click at [427, 7] on span "zoom_in" at bounding box center [427, 7] width 6 height 6
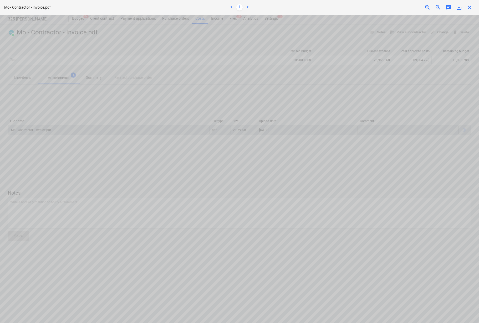
click at [469, 5] on span "close" at bounding box center [469, 7] width 6 height 6
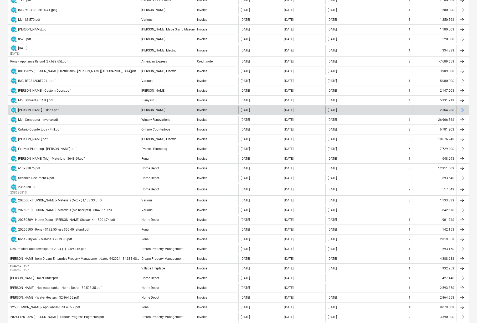
scroll to position [222, 0]
click at [462, 111] on div at bounding box center [461, 111] width 6 height 6
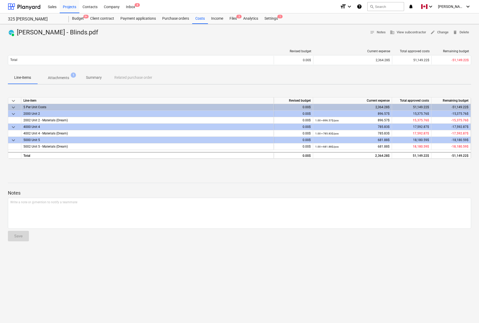
click at [61, 76] on p "Attachments" at bounding box center [58, 78] width 21 height 6
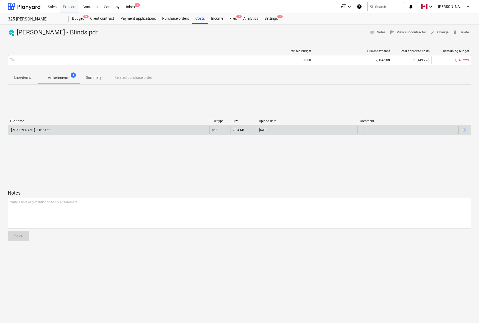
click at [464, 130] on div at bounding box center [463, 130] width 6 height 6
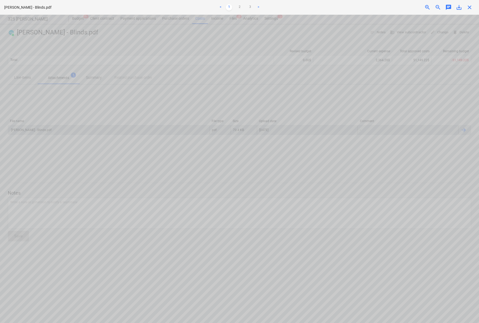
click at [459, 8] on span "save_alt" at bounding box center [458, 7] width 6 height 6
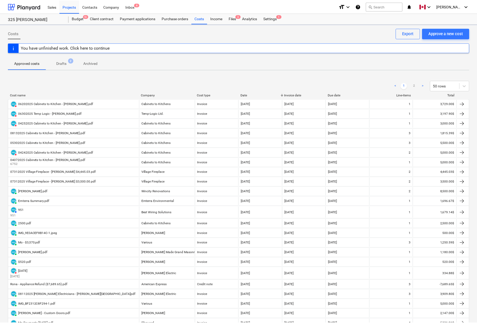
scroll to position [222, 0]
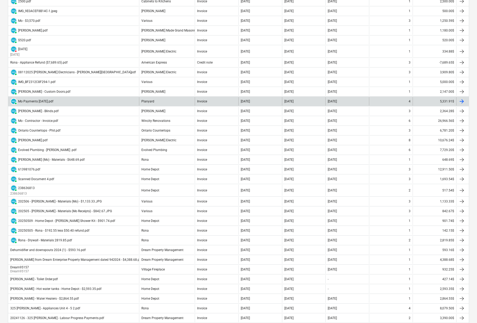
click at [443, 101] on div "5,331.91$" at bounding box center [434, 101] width 44 height 8
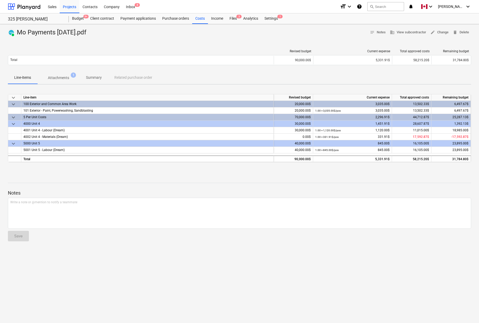
click at [64, 80] on p "Attachments" at bounding box center [58, 78] width 21 height 6
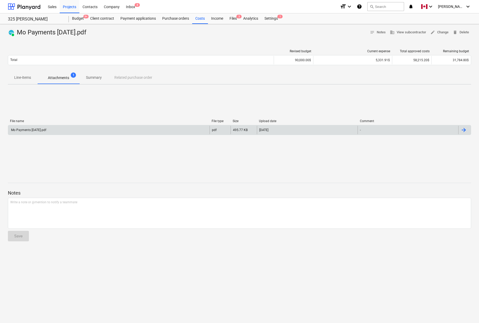
click at [470, 130] on div at bounding box center [464, 130] width 13 height 8
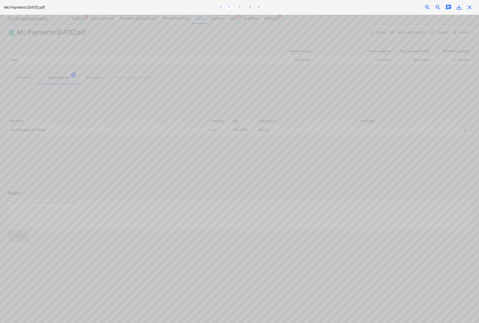
click at [238, 7] on link "2" at bounding box center [239, 7] width 6 height 6
click at [250, 6] on link "3" at bounding box center [250, 7] width 6 height 6
click at [228, 7] on link "1" at bounding box center [229, 7] width 6 height 6
click at [460, 7] on span "save_alt" at bounding box center [458, 7] width 6 height 6
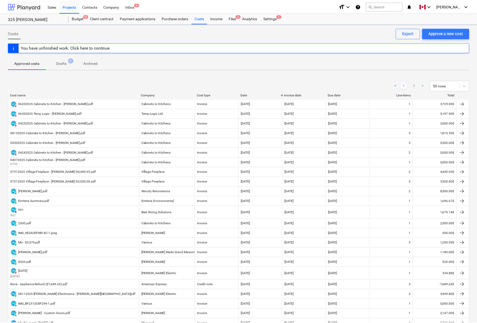
scroll to position [222, 0]
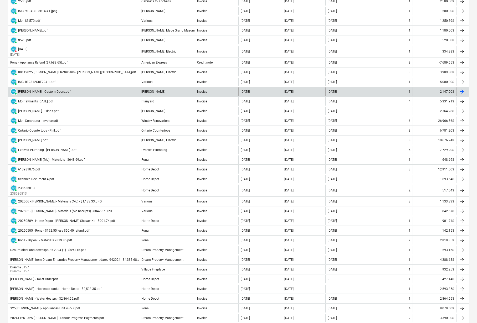
click at [441, 90] on div "2,147.00$" at bounding box center [434, 91] width 44 height 8
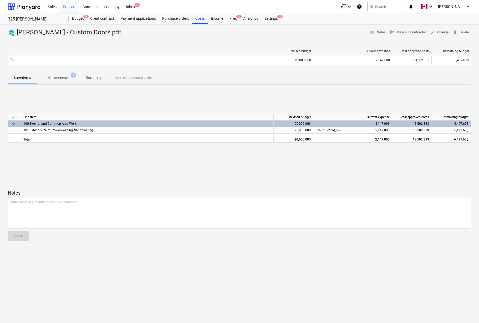
click at [64, 77] on p "Attachments" at bounding box center [58, 78] width 21 height 6
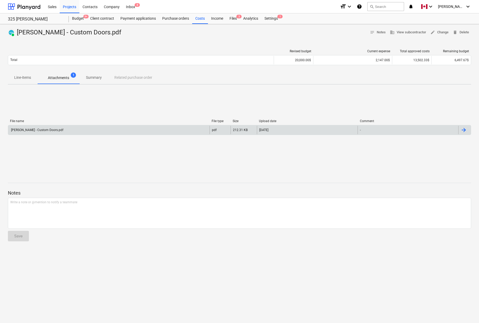
click at [464, 130] on div at bounding box center [463, 130] width 6 height 6
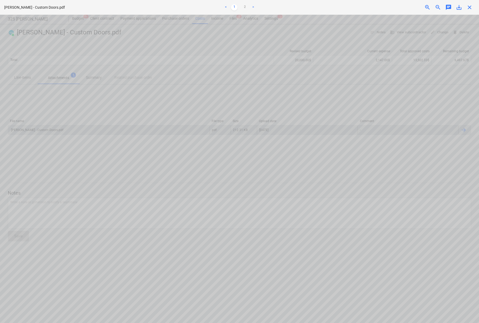
click at [459, 7] on span "save_alt" at bounding box center [458, 7] width 6 height 6
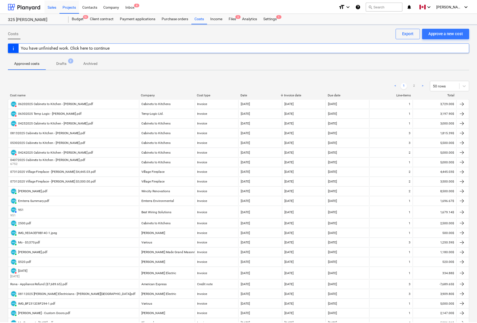
scroll to position [222, 0]
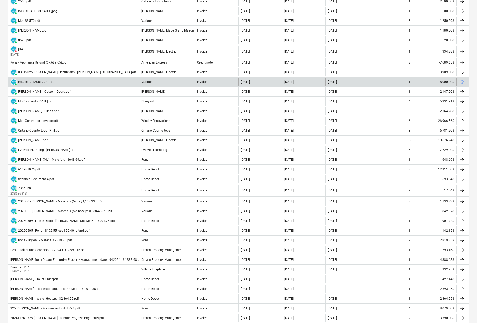
click at [448, 82] on div "5,000.00$" at bounding box center [434, 82] width 44 height 8
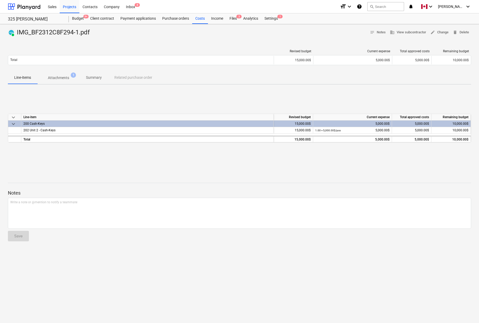
click at [60, 79] on p "Attachments" at bounding box center [58, 78] width 21 height 6
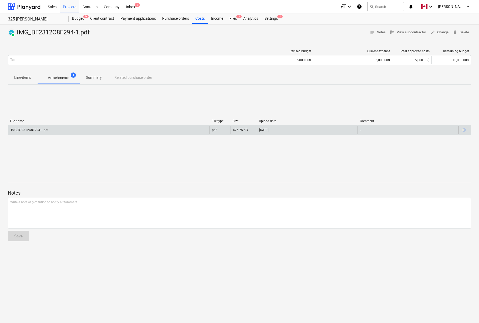
click at [460, 129] on div at bounding box center [463, 130] width 6 height 6
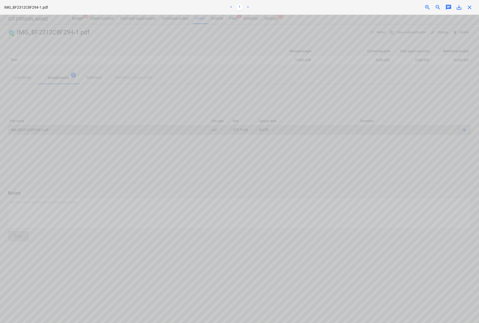
scroll to position [0, 224]
click at [468, 8] on span "close" at bounding box center [469, 7] width 6 height 6
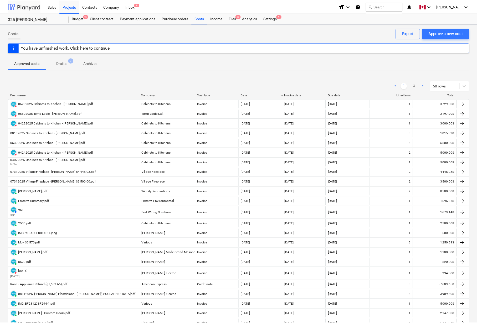
scroll to position [222, 0]
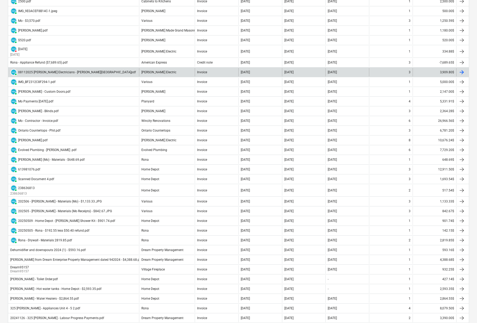
click at [446, 72] on div "3,909.80$" at bounding box center [434, 72] width 44 height 8
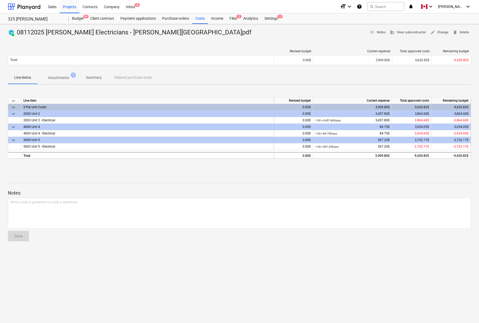
click at [60, 75] on span "Attachments 1" at bounding box center [59, 77] width 30 height 5
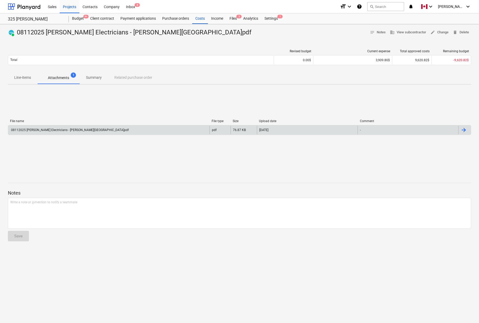
click at [462, 131] on div at bounding box center [463, 130] width 6 height 6
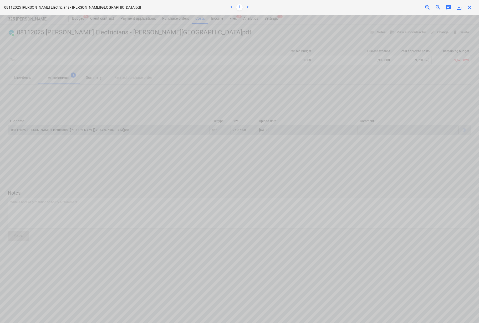
click at [458, 6] on span "save_alt" at bounding box center [458, 7] width 6 height 6
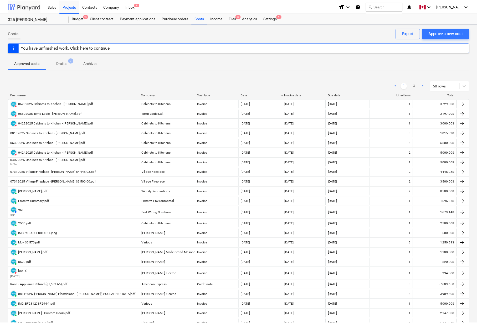
scroll to position [222, 0]
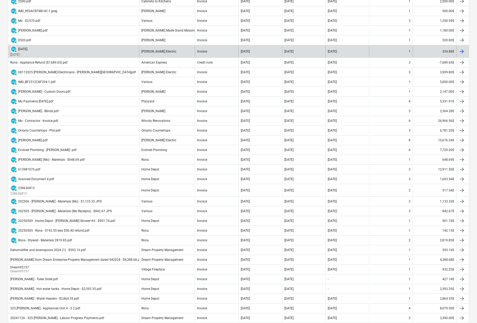
click at [445, 50] on div "334.88$" at bounding box center [434, 51] width 44 height 11
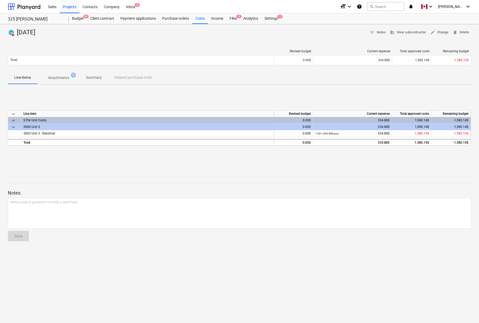
click at [149, 178] on div at bounding box center [239, 178] width 463 height 4
click at [63, 76] on p "Attachments" at bounding box center [58, 78] width 21 height 6
